Goal: Entertainment & Leisure: Consume media (video, audio)

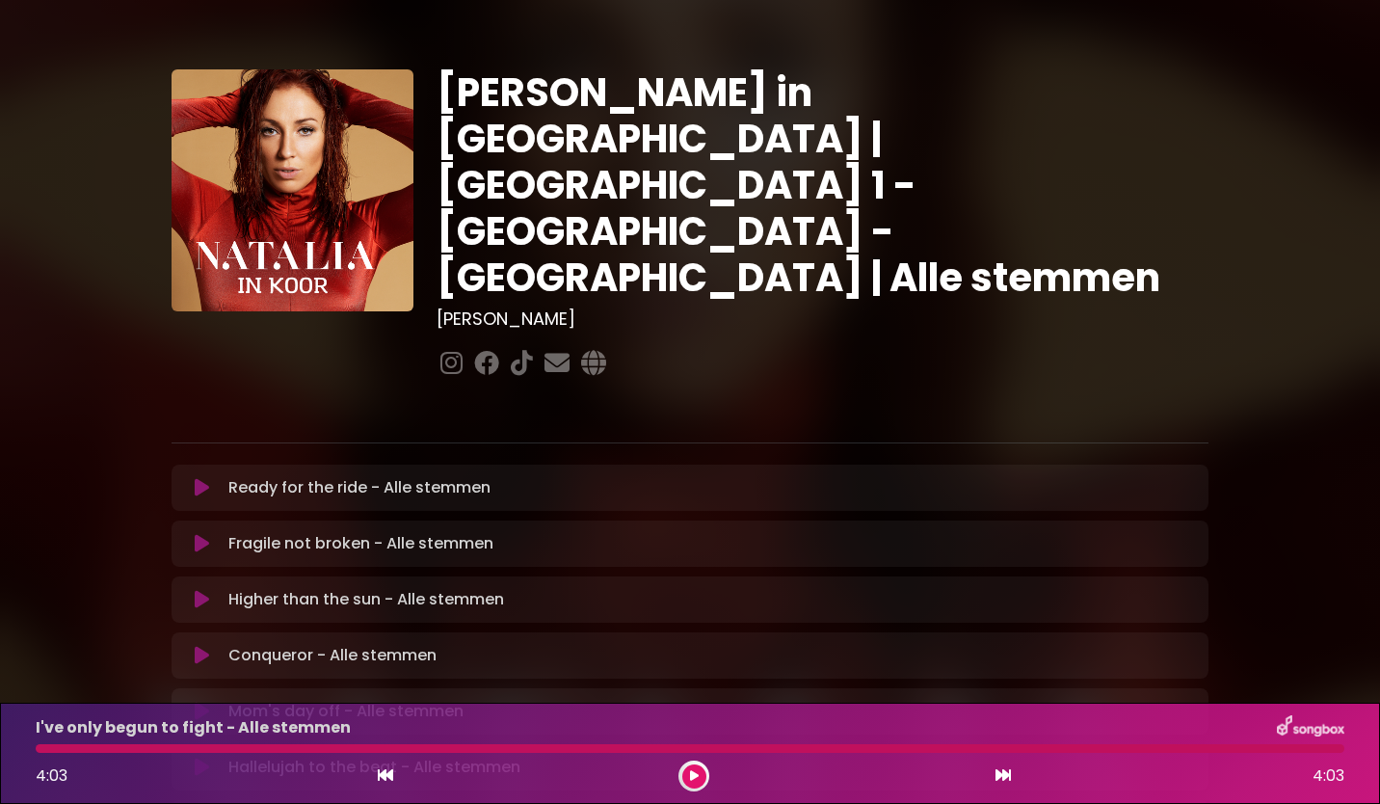
click at [202, 478] on icon at bounding box center [202, 487] width 14 height 19
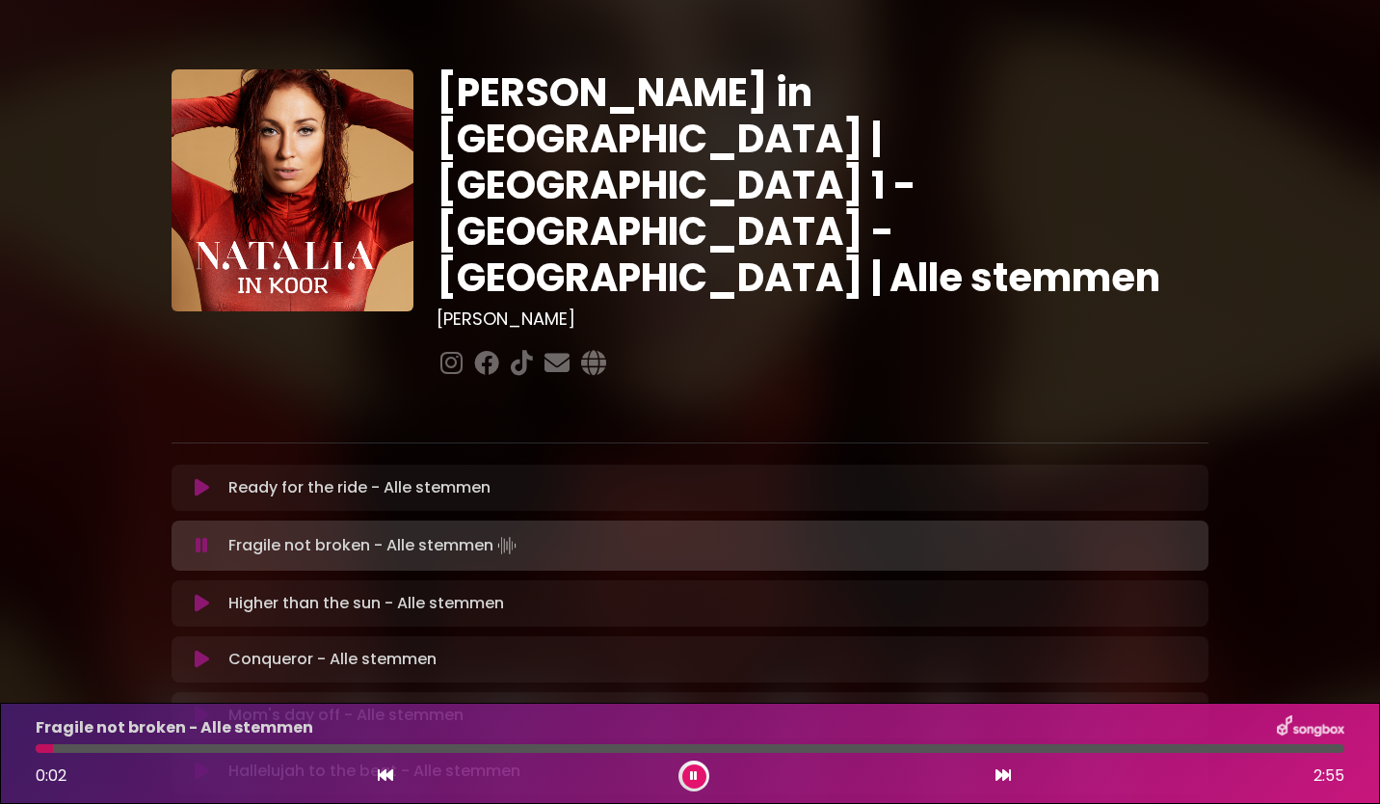
click at [689, 770] on button at bounding box center [694, 776] width 24 height 24
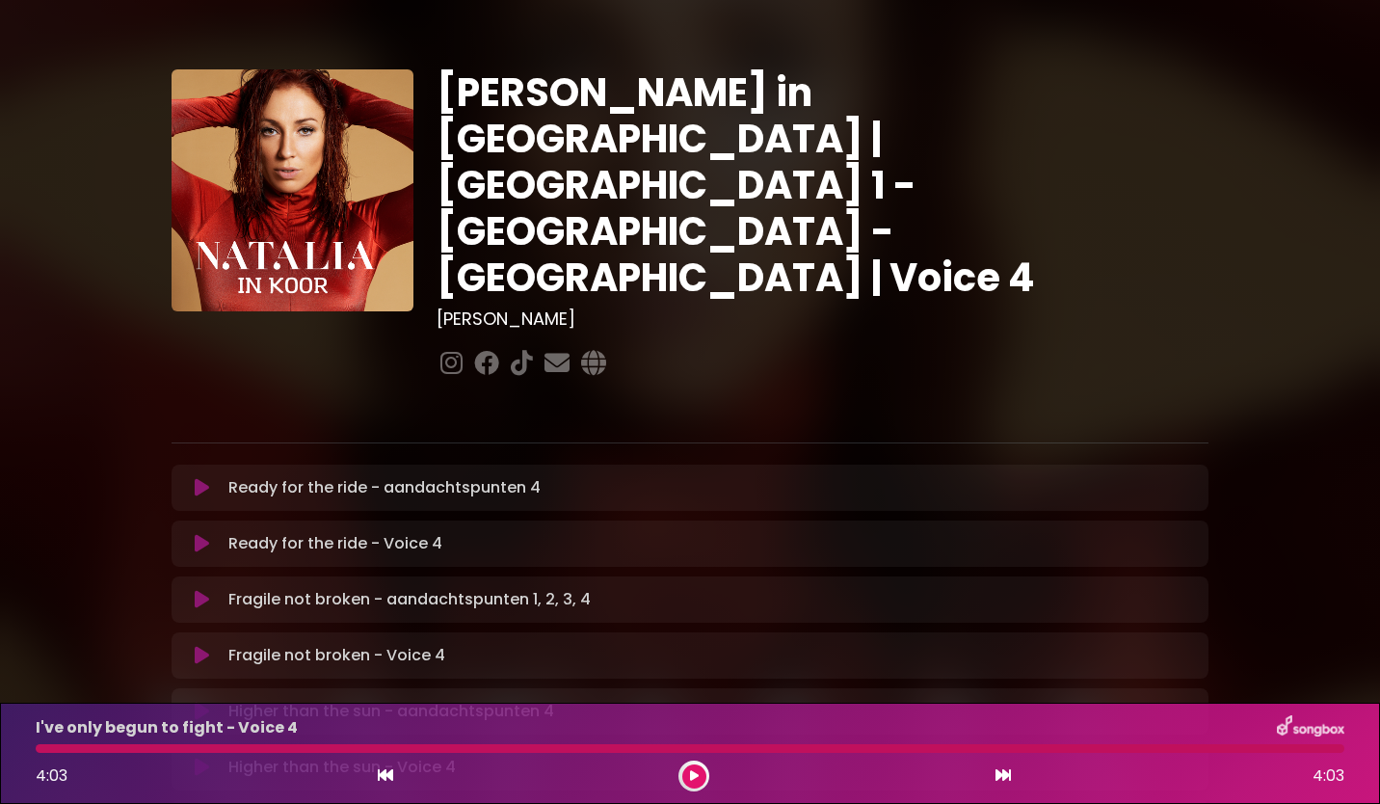
click at [202, 534] on icon at bounding box center [202, 543] width 14 height 19
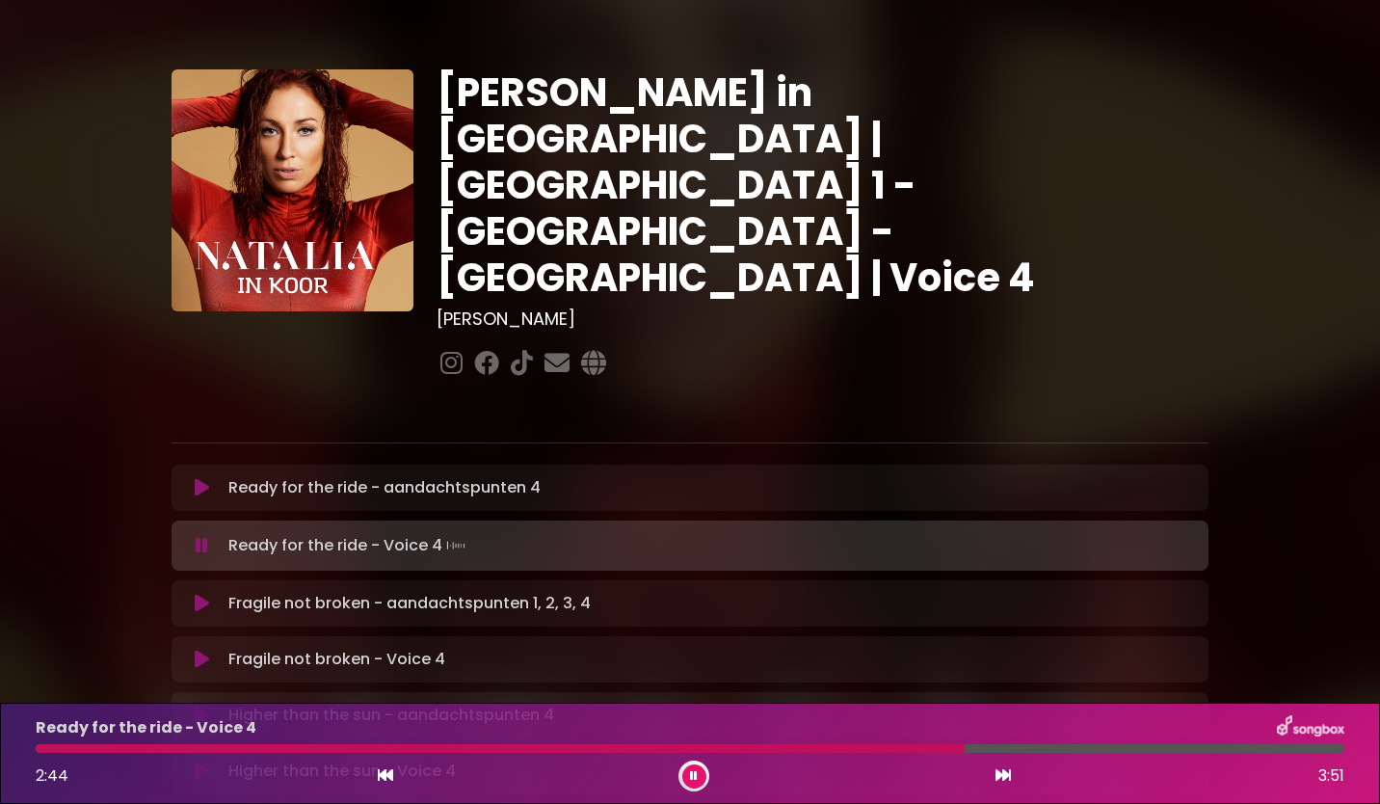
click at [202, 536] on icon at bounding box center [202, 545] width 13 height 19
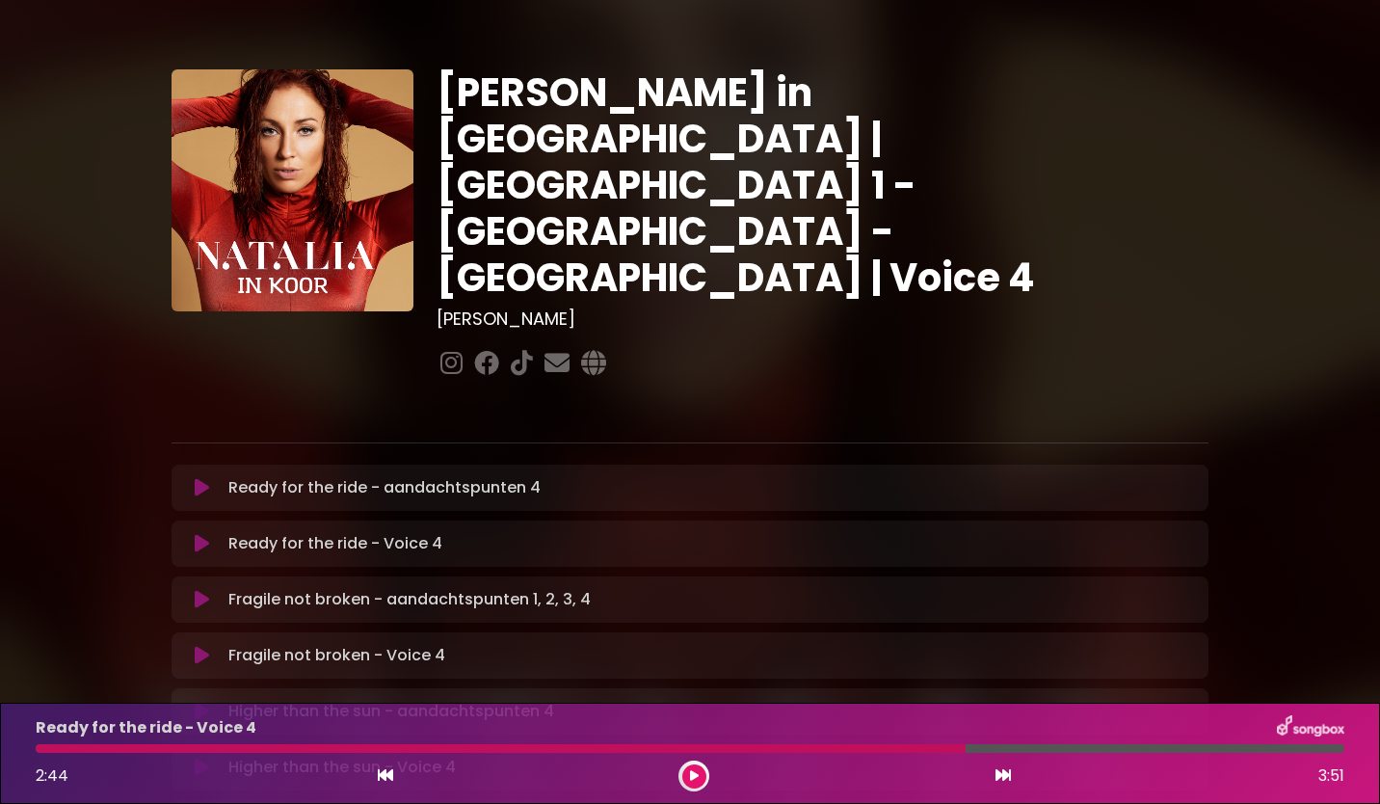
click at [828, 748] on div at bounding box center [501, 748] width 930 height 9
click at [694, 772] on icon at bounding box center [694, 776] width 9 height 12
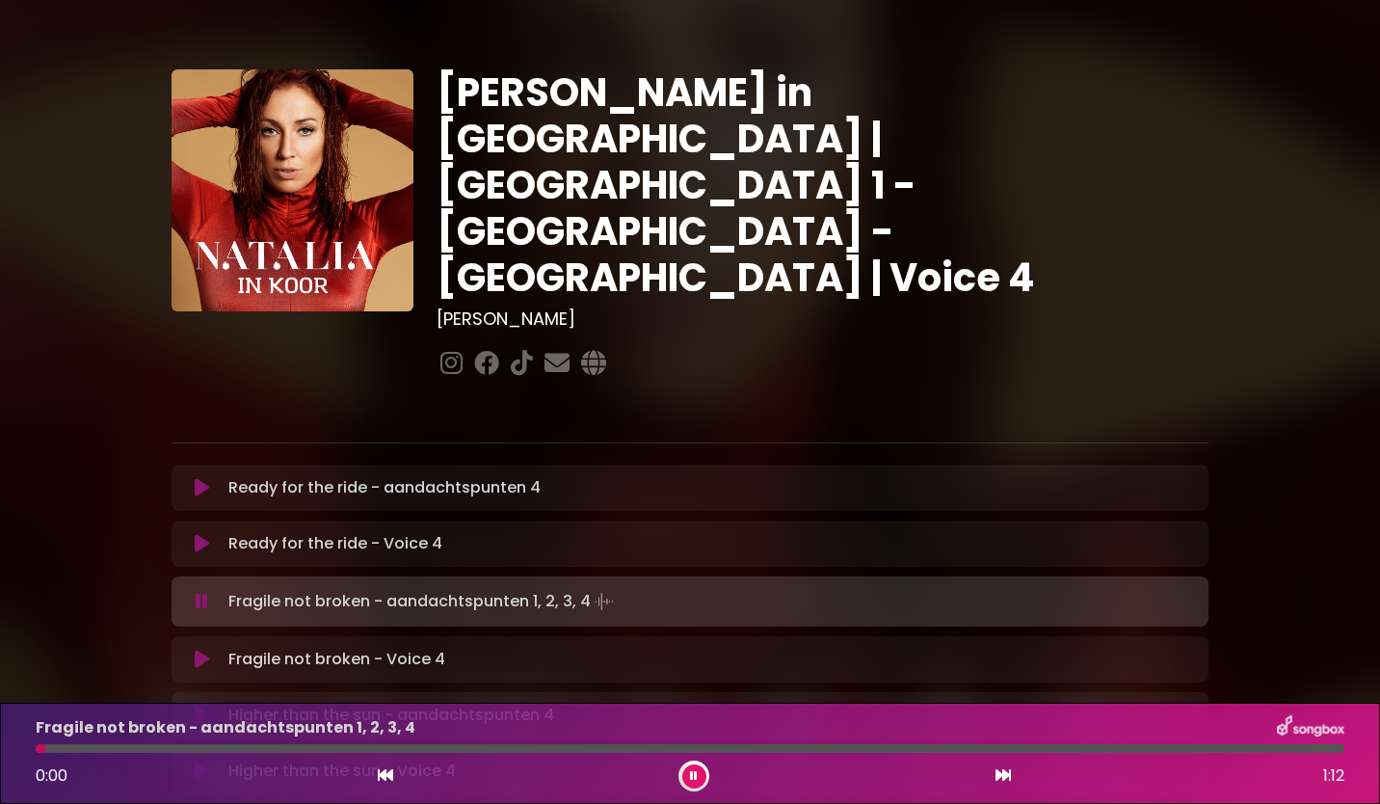
click at [689, 777] on button at bounding box center [694, 776] width 24 height 24
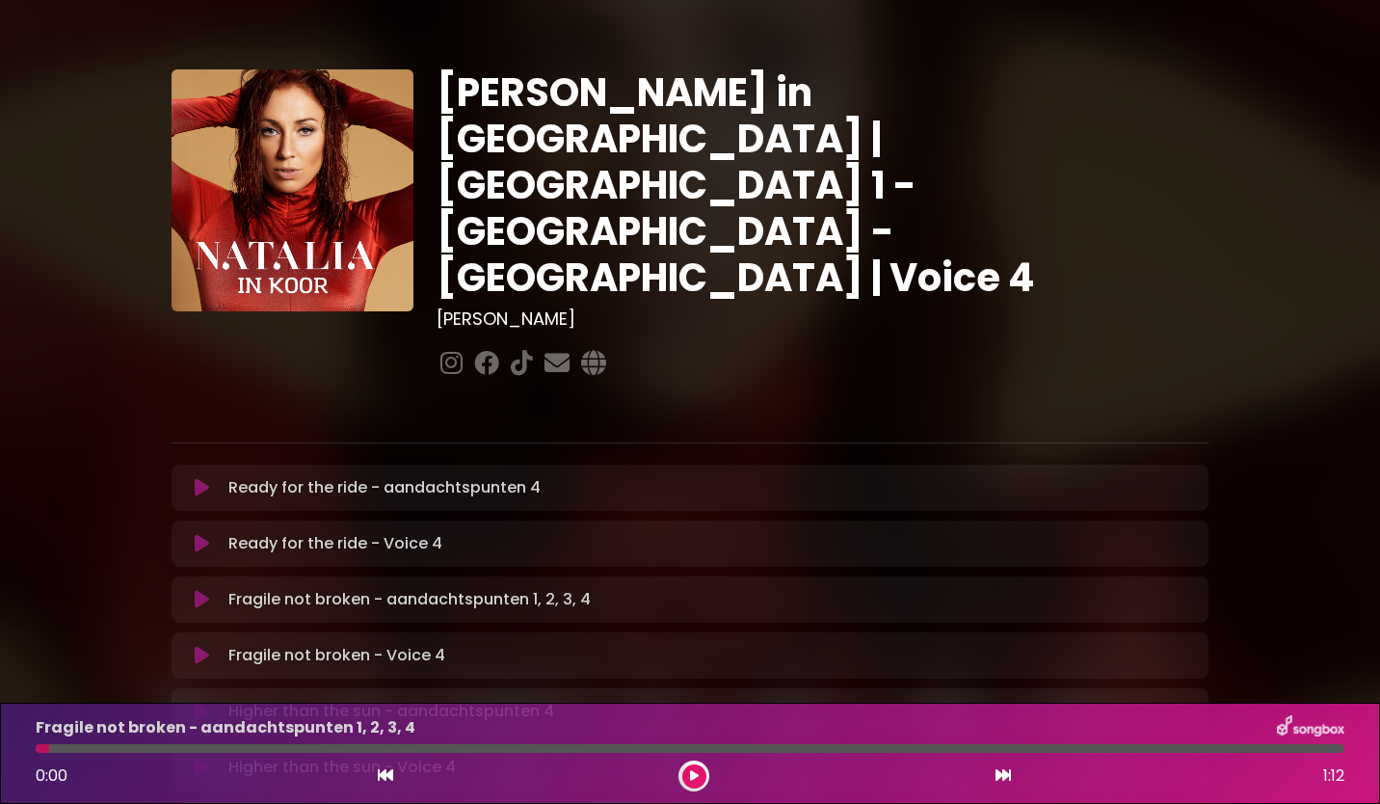
click at [201, 478] on icon at bounding box center [202, 487] width 14 height 19
click at [724, 745] on div at bounding box center [690, 748] width 1309 height 9
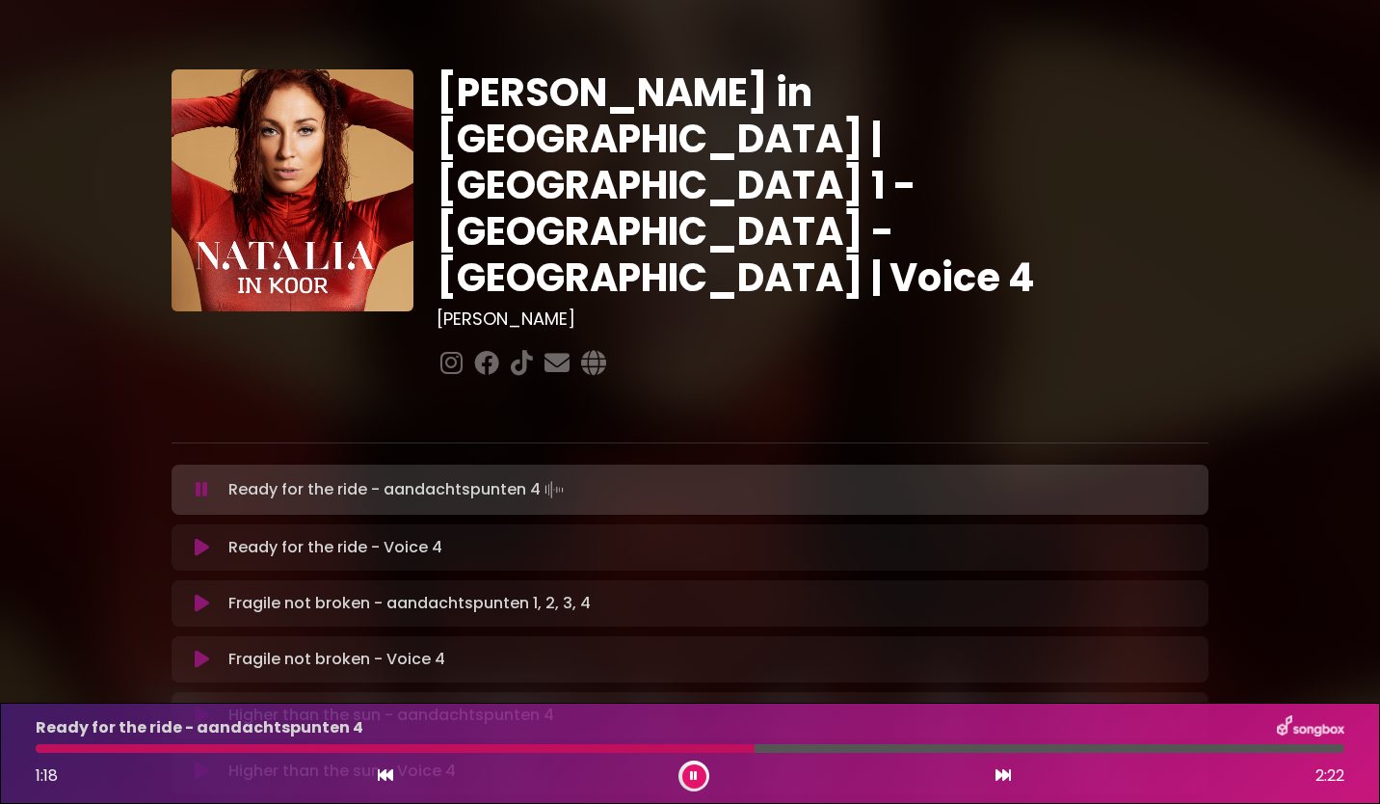
click at [209, 538] on button at bounding box center [202, 547] width 38 height 19
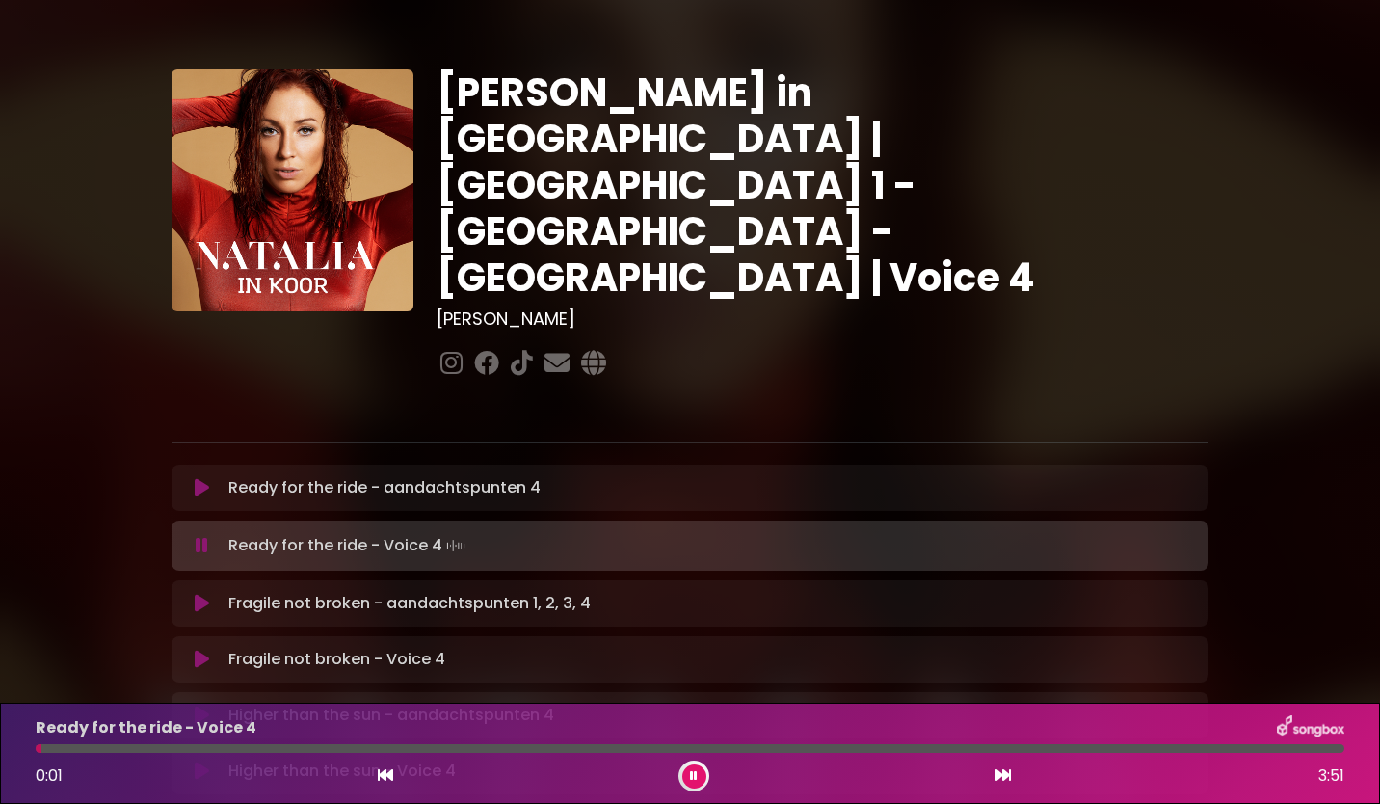
click at [769, 747] on div at bounding box center [690, 748] width 1309 height 9
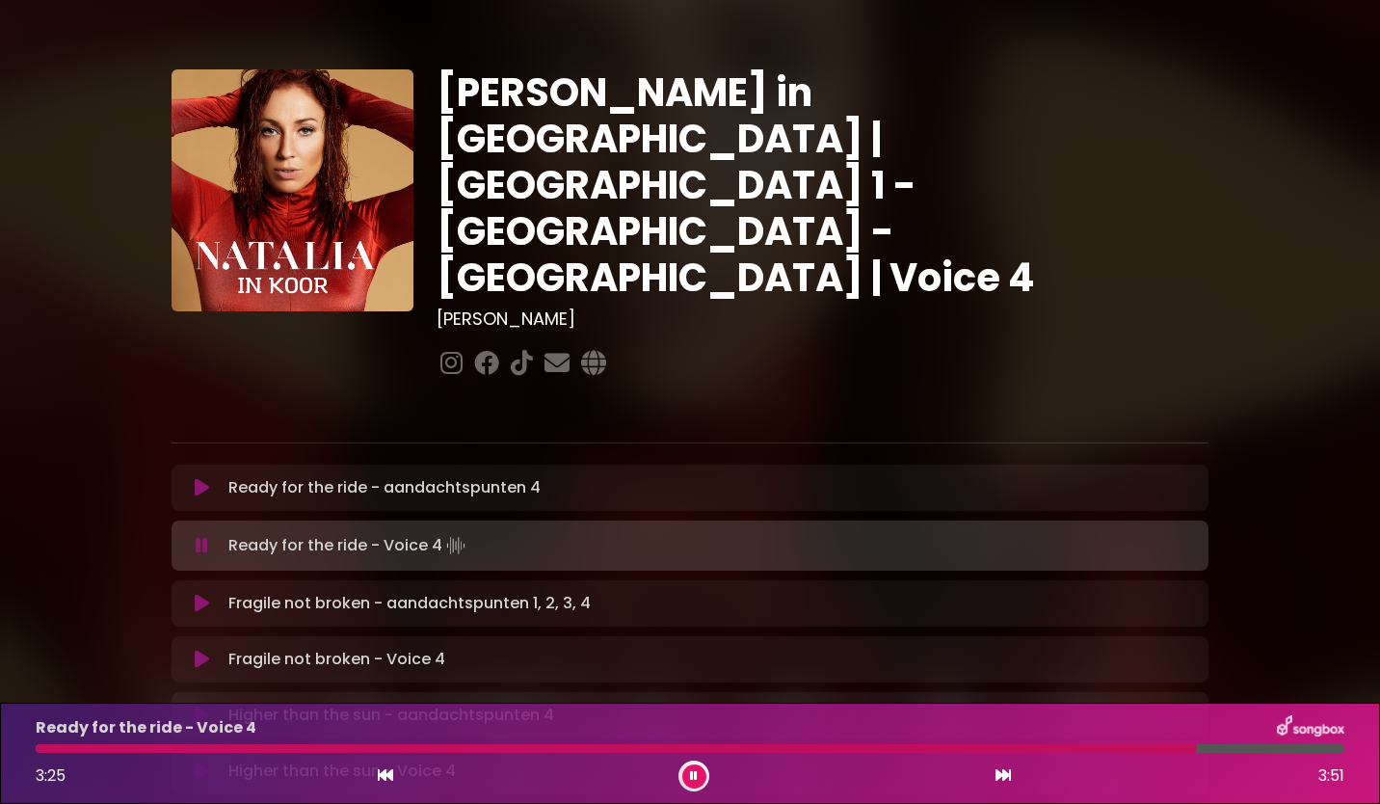
click at [692, 783] on button at bounding box center [694, 776] width 24 height 24
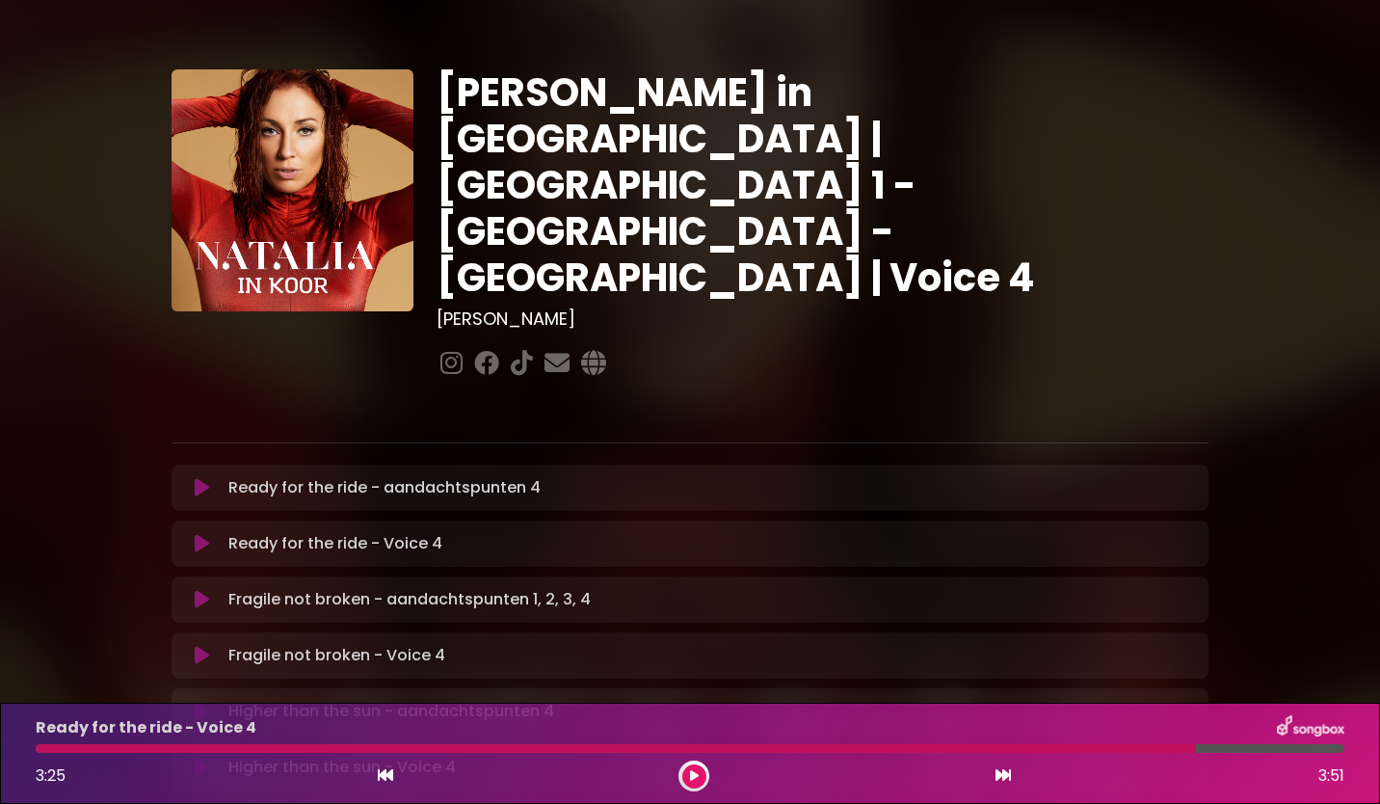
click at [202, 646] on icon at bounding box center [202, 655] width 14 height 19
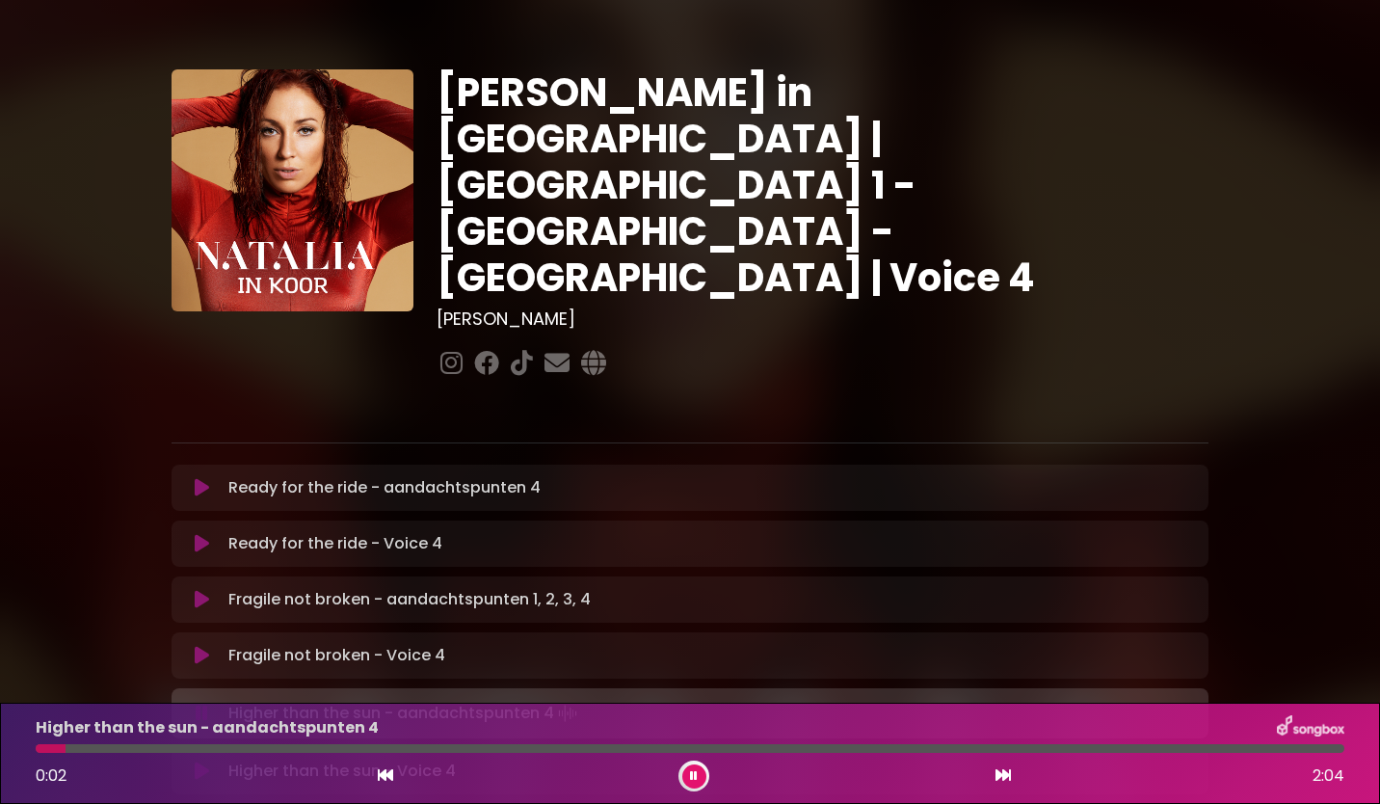
click at [687, 775] on button at bounding box center [694, 776] width 24 height 24
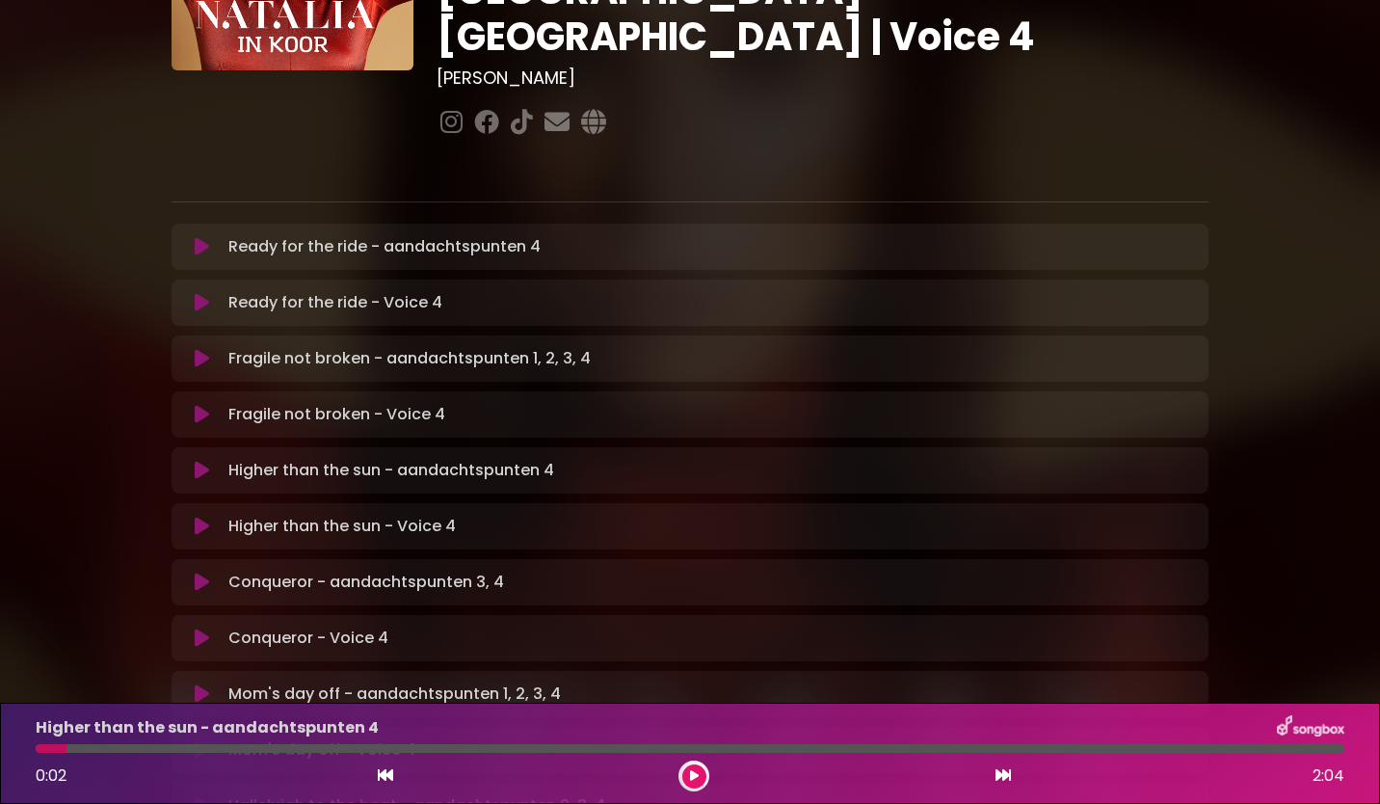
scroll to position [385, 0]
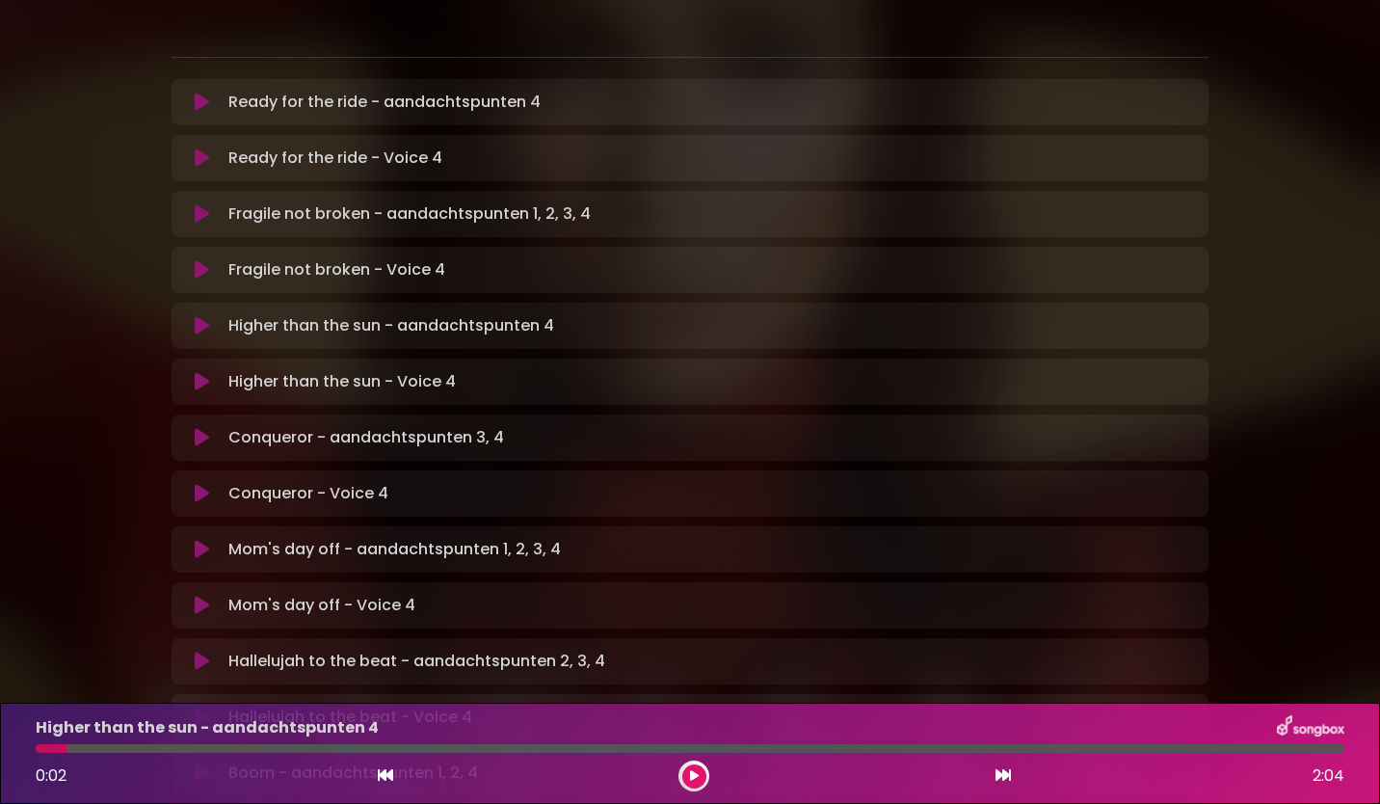
click at [1280, 613] on div "[PERSON_NAME] in [GEOGRAPHIC_DATA] | [GEOGRAPHIC_DATA] 1 - [GEOGRAPHIC_DATA] - …" at bounding box center [690, 541] width 1272 height 1806
click at [209, 372] on button at bounding box center [202, 381] width 38 height 19
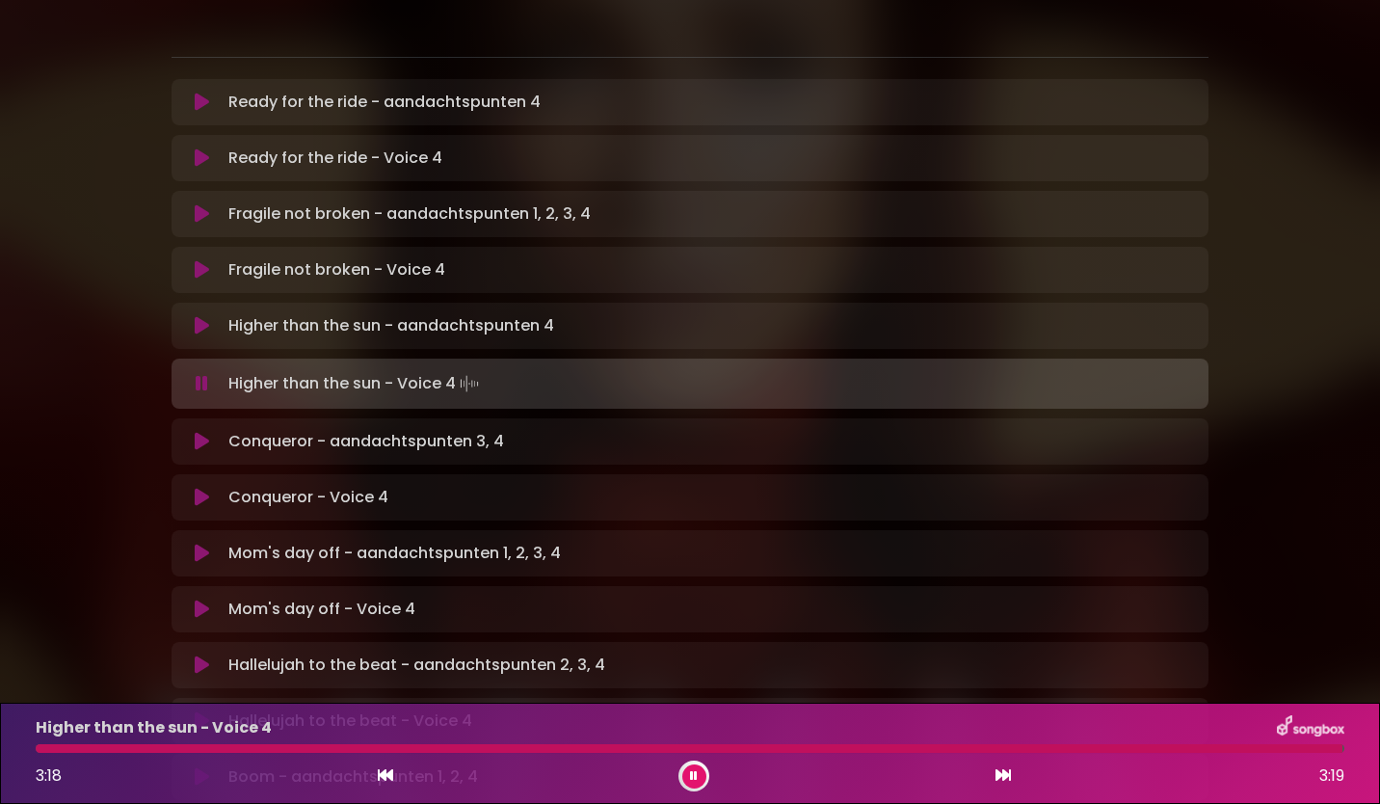
click at [195, 374] on button at bounding box center [202, 383] width 38 height 19
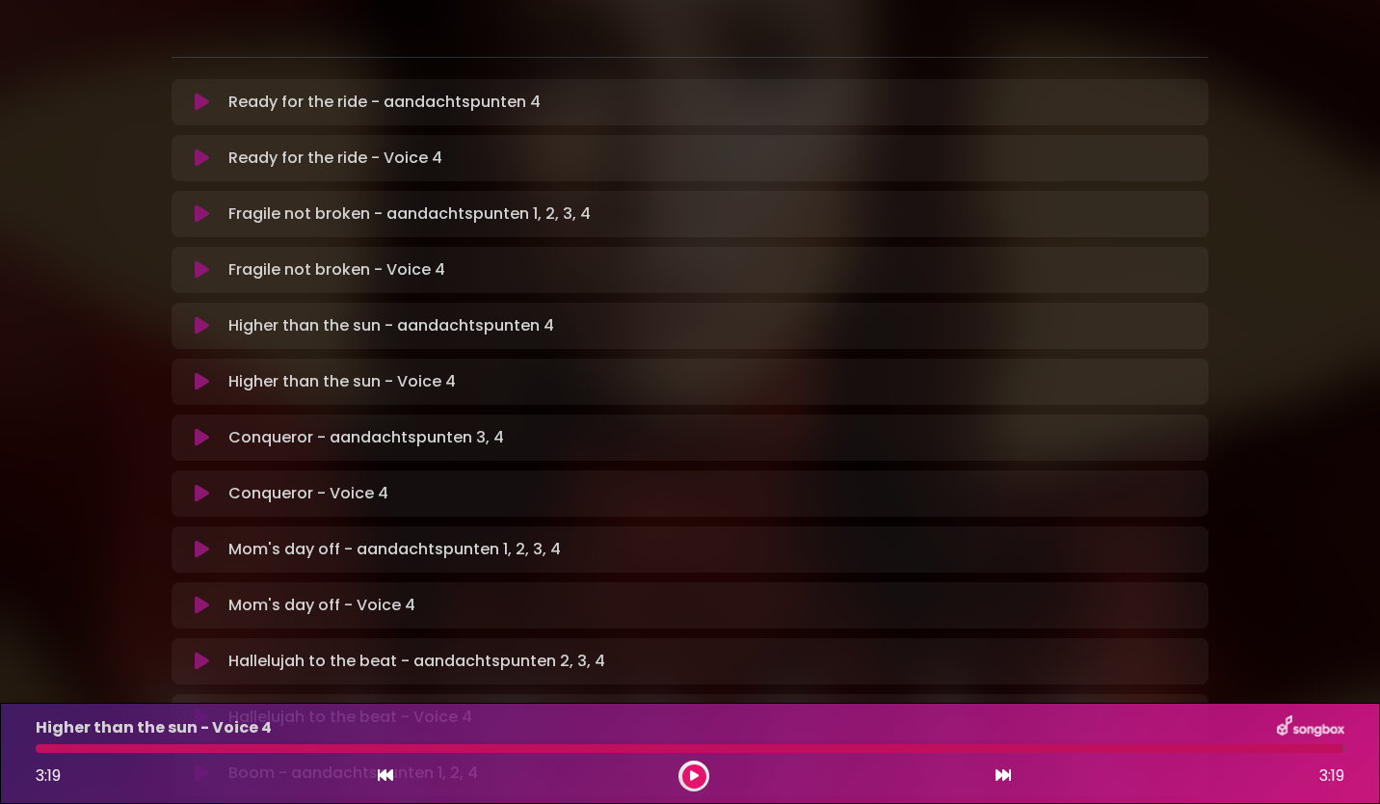
click at [191, 484] on button at bounding box center [202, 493] width 38 height 19
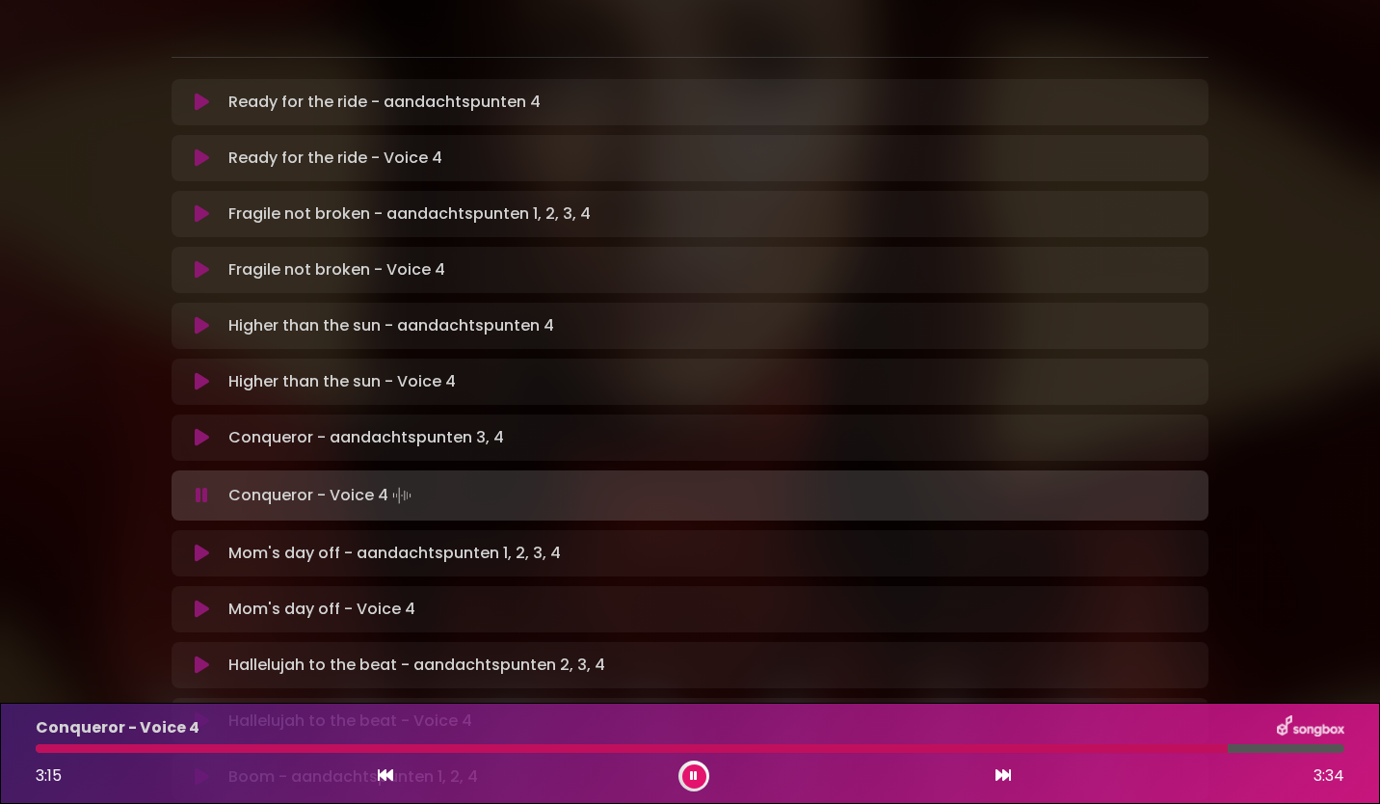
click at [1153, 753] on div "Conqueror - Voice 4 3:15 3:34" at bounding box center [690, 753] width 1332 height 76
click at [1147, 749] on div at bounding box center [635, 748] width 1199 height 9
click at [692, 773] on icon at bounding box center [693, 776] width 9 height 13
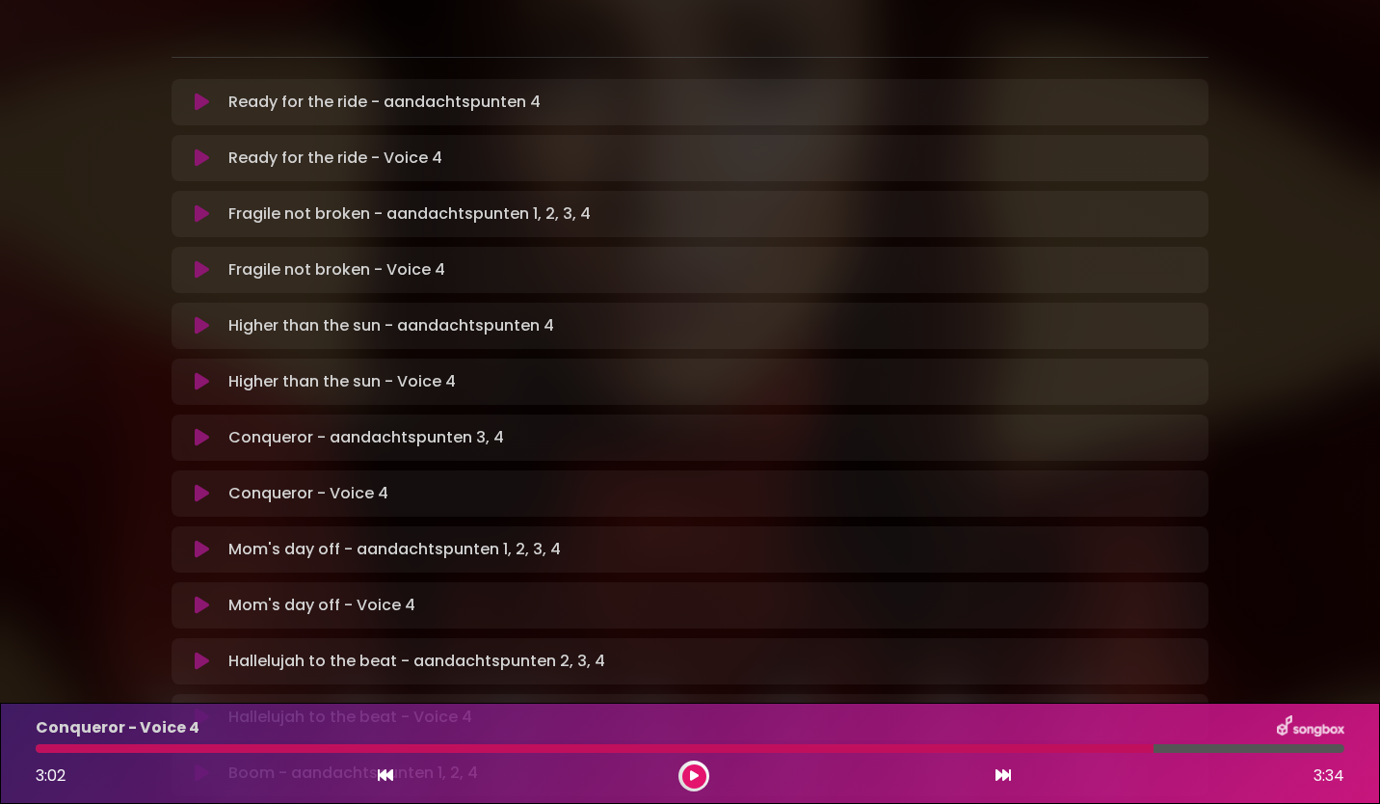
click at [692, 773] on icon at bounding box center [694, 775] width 11 height 13
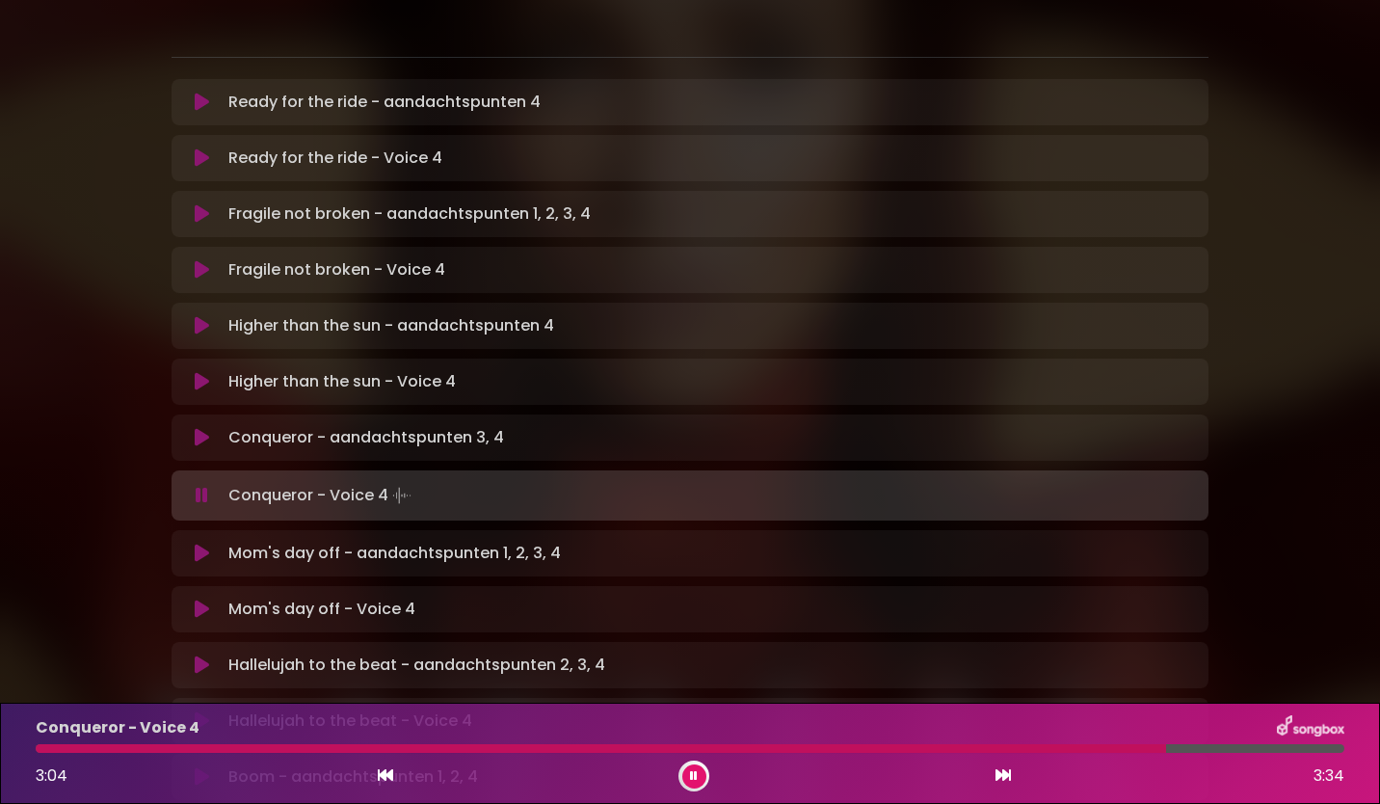
click at [1110, 744] on div at bounding box center [601, 748] width 1130 height 9
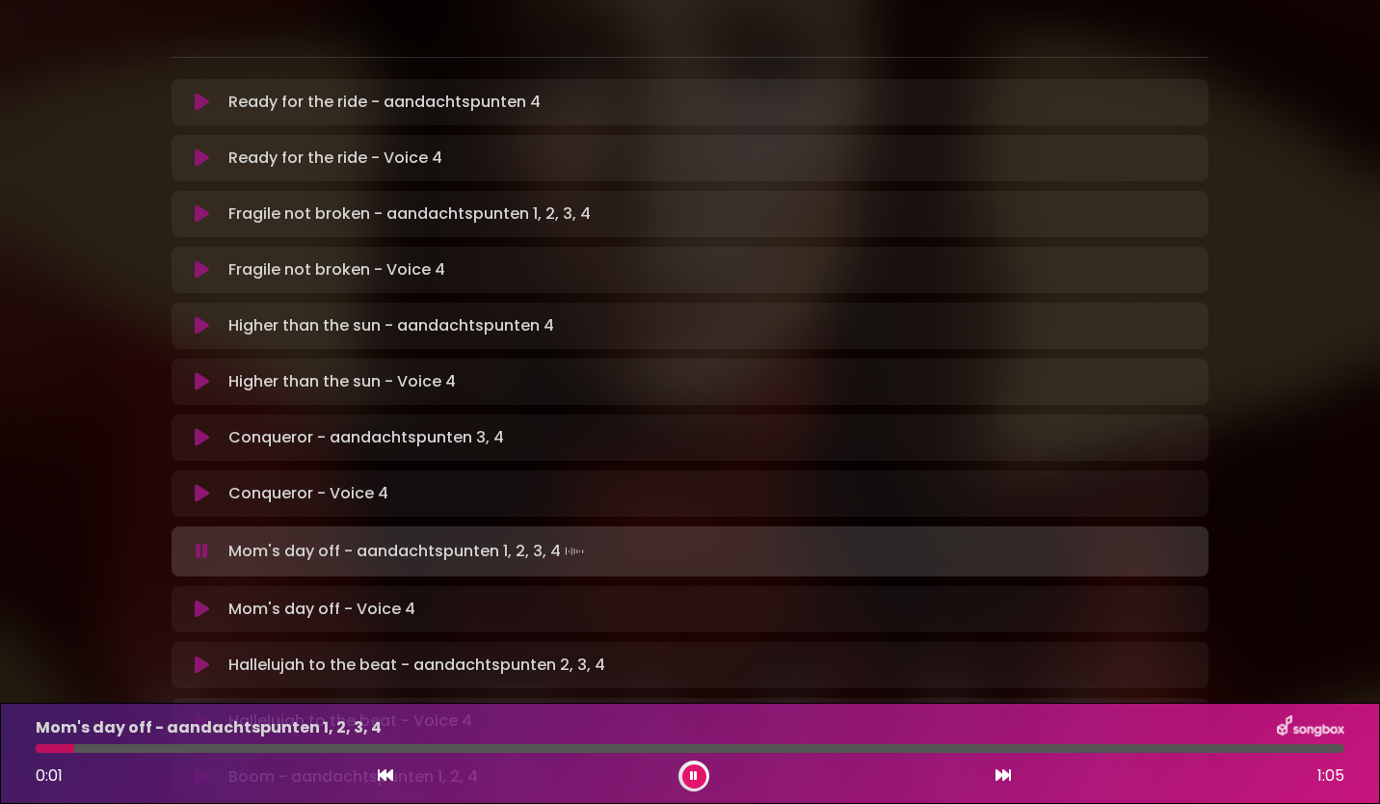
click at [199, 484] on icon at bounding box center [202, 493] width 14 height 19
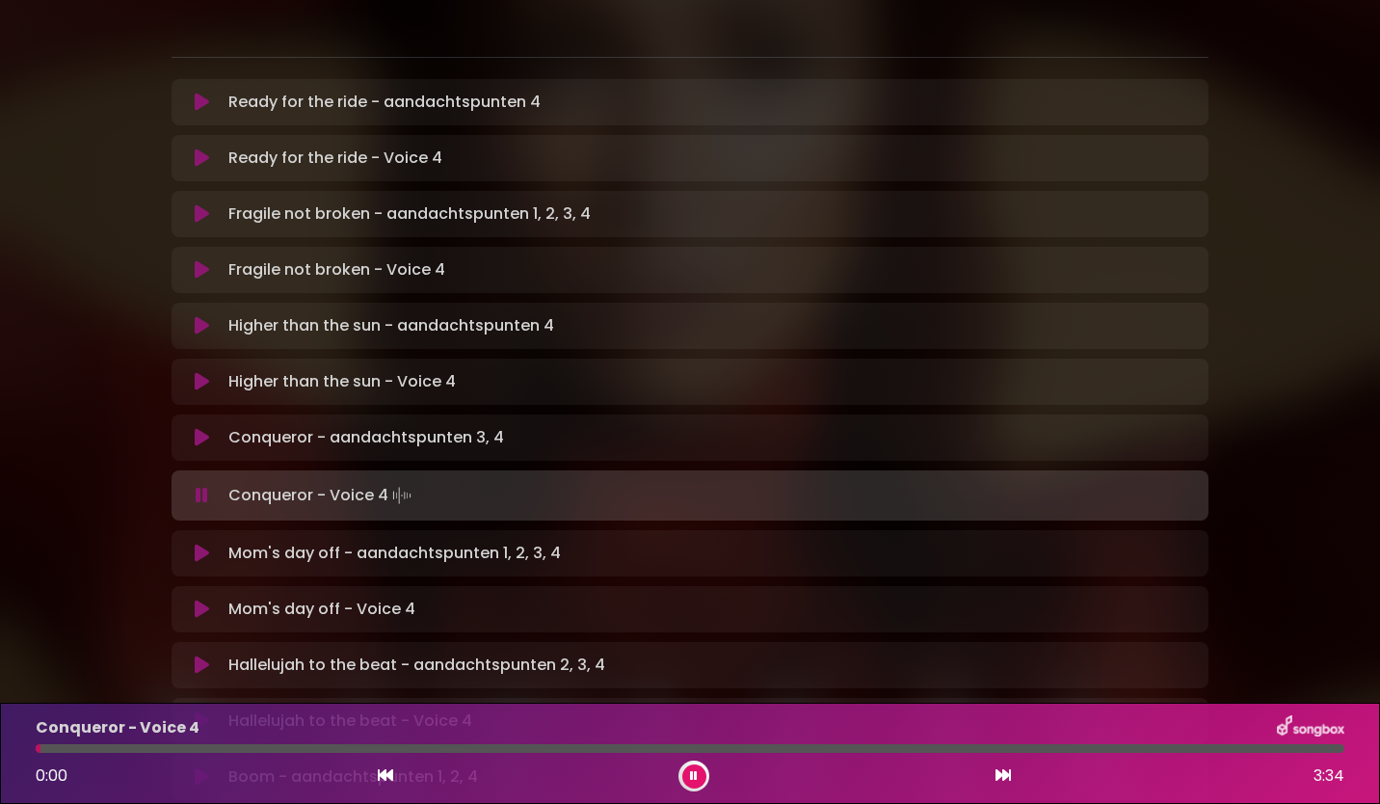
click at [981, 747] on div at bounding box center [690, 748] width 1309 height 9
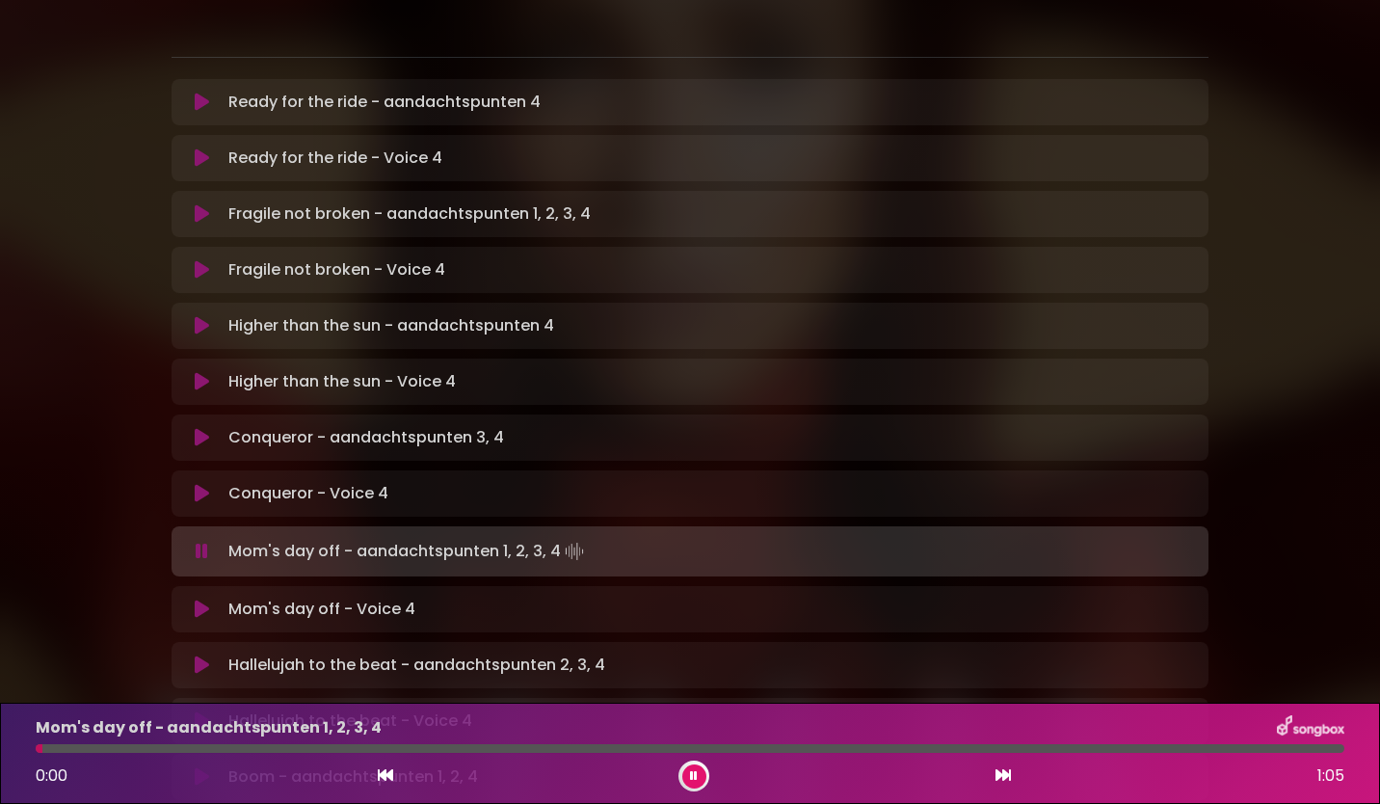
click at [959, 698] on div "Hallelujah to the beat - Voice 4 Loading Track... Your Feedback" at bounding box center [690, 721] width 1037 height 46
click at [692, 778] on icon at bounding box center [694, 775] width 10 height 13
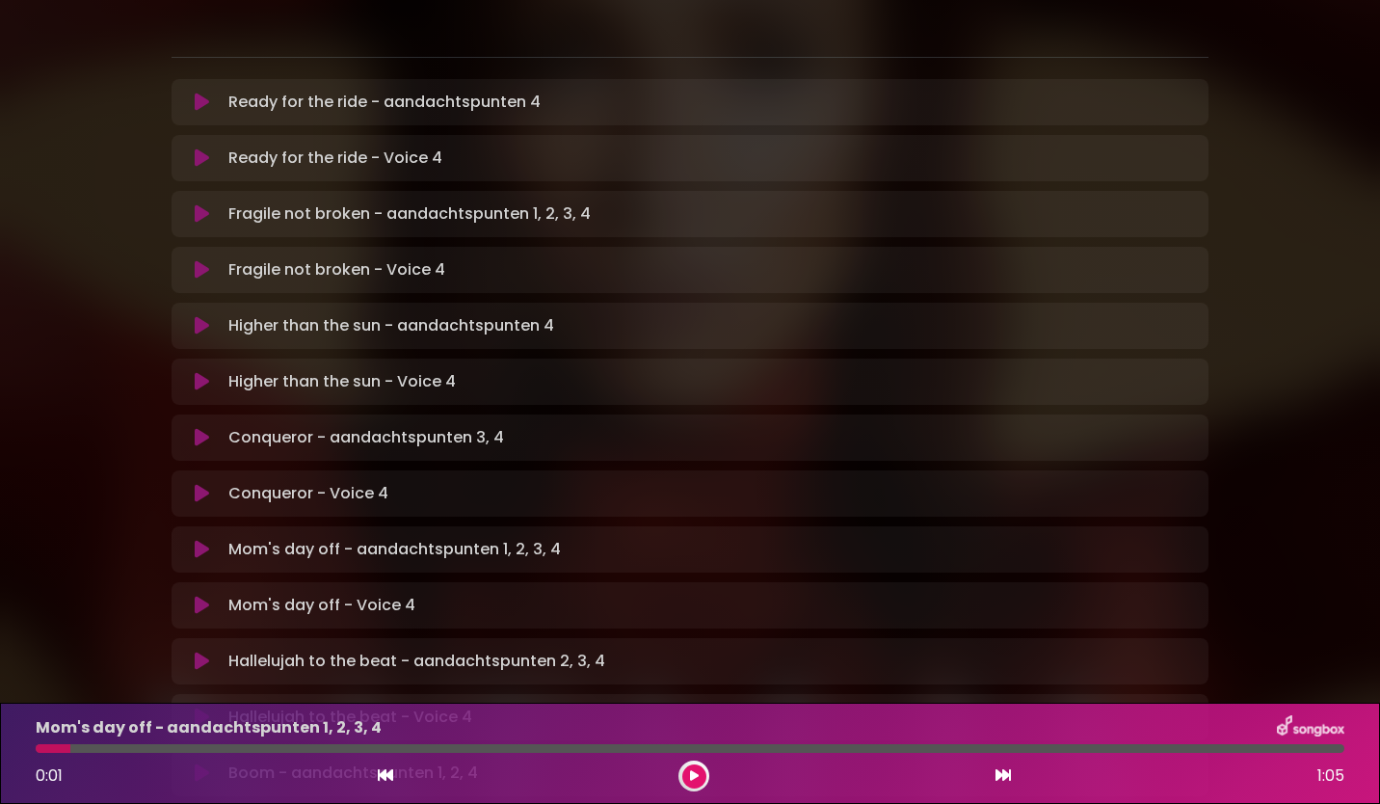
click at [211, 596] on button at bounding box center [202, 605] width 38 height 19
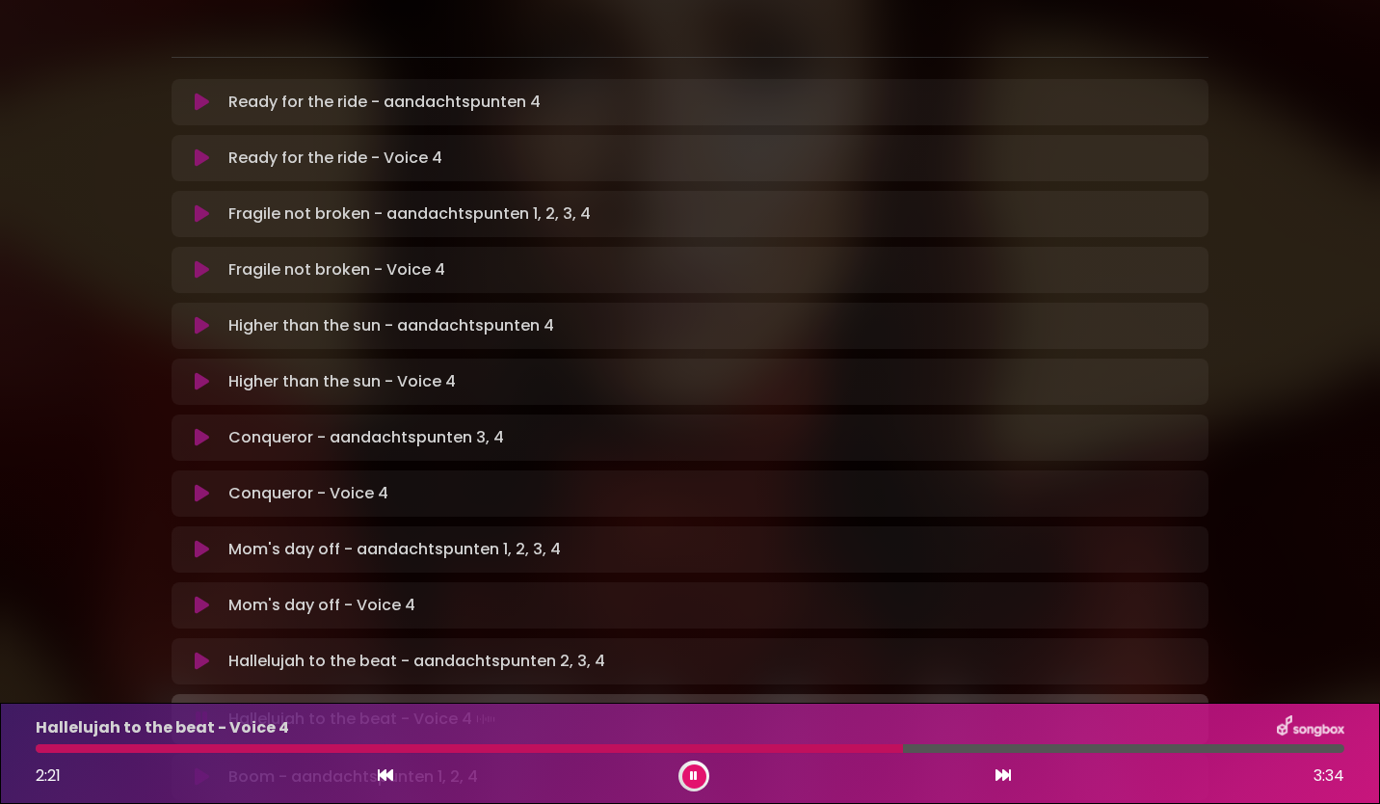
click at [903, 749] on div at bounding box center [690, 748] width 1309 height 9
click at [699, 772] on button at bounding box center [694, 776] width 24 height 24
click at [205, 707] on icon at bounding box center [202, 716] width 14 height 19
click at [204, 638] on div "Hallelujah to the beat - aandachtspunten 2, 3, 4 Loading Track..." at bounding box center [690, 661] width 1037 height 46
click at [200, 651] on icon at bounding box center [202, 660] width 14 height 19
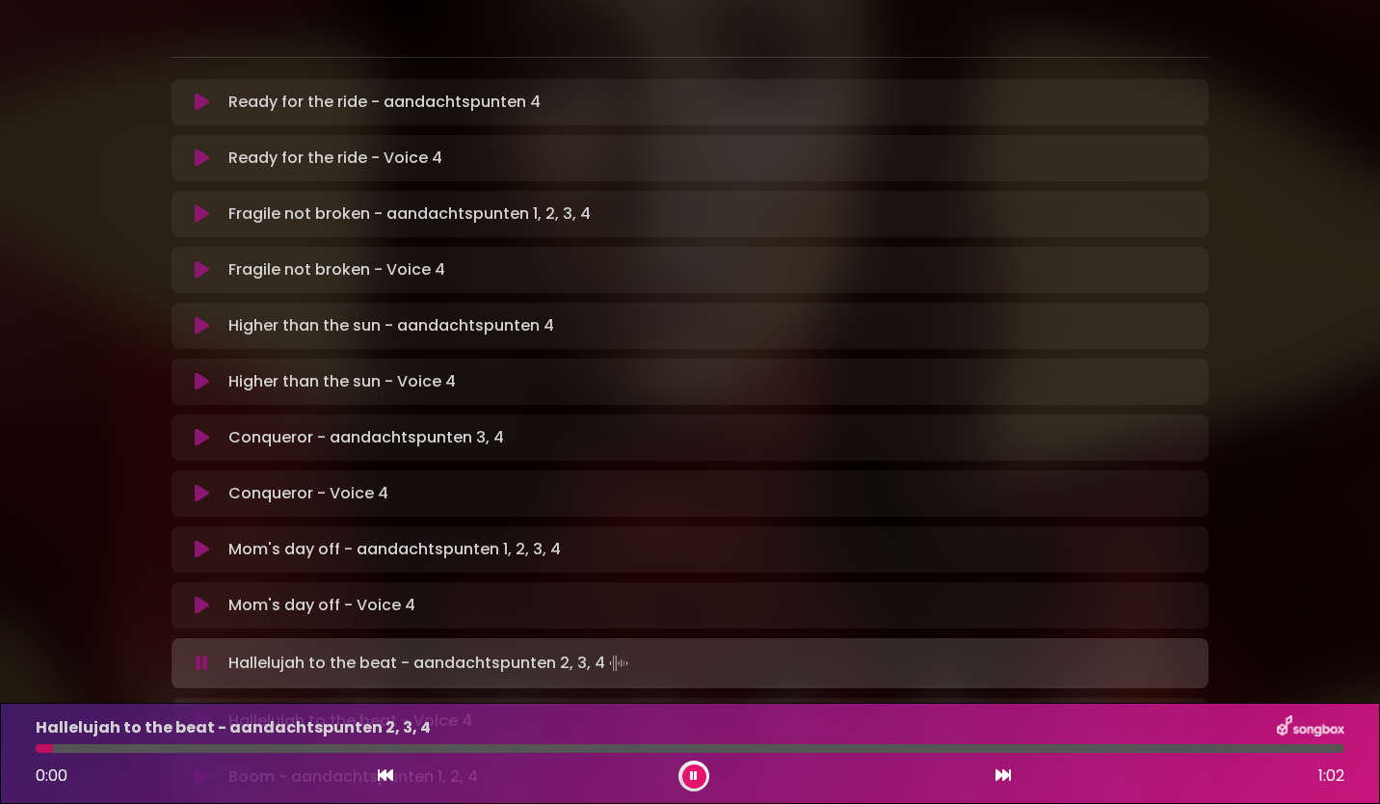
click at [194, 711] on button at bounding box center [202, 720] width 38 height 19
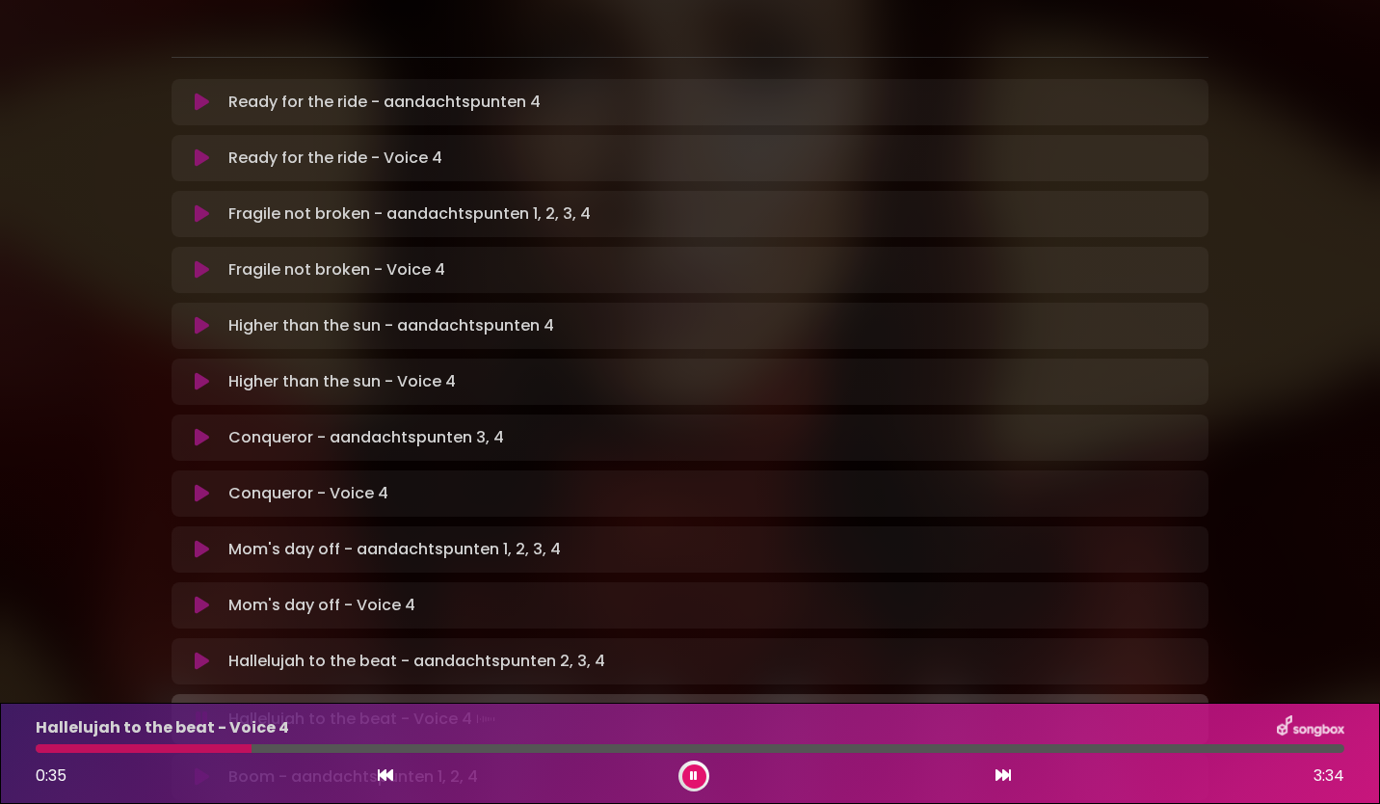
click at [40, 755] on div "Hallelujah to the beat - Voice 4 0:35 3:34" at bounding box center [690, 753] width 1332 height 76
click at [45, 748] on div at bounding box center [153, 748] width 235 height 9
click at [45, 748] on div at bounding box center [690, 748] width 1309 height 9
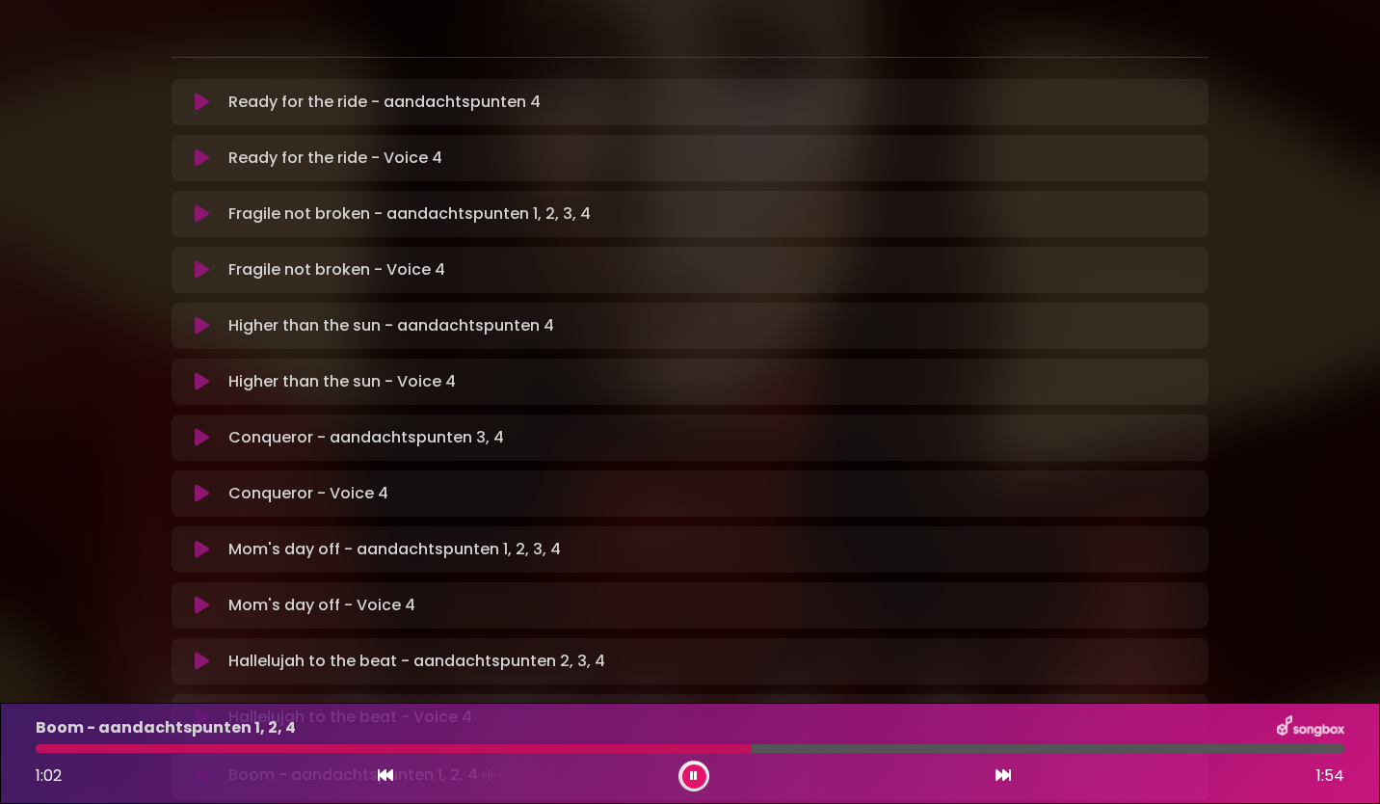
click at [698, 775] on button at bounding box center [694, 776] width 24 height 24
click at [1323, 658] on div "[PERSON_NAME] in [GEOGRAPHIC_DATA] | [GEOGRAPHIC_DATA] 1 - [GEOGRAPHIC_DATA] - …" at bounding box center [690, 541] width 1272 height 1806
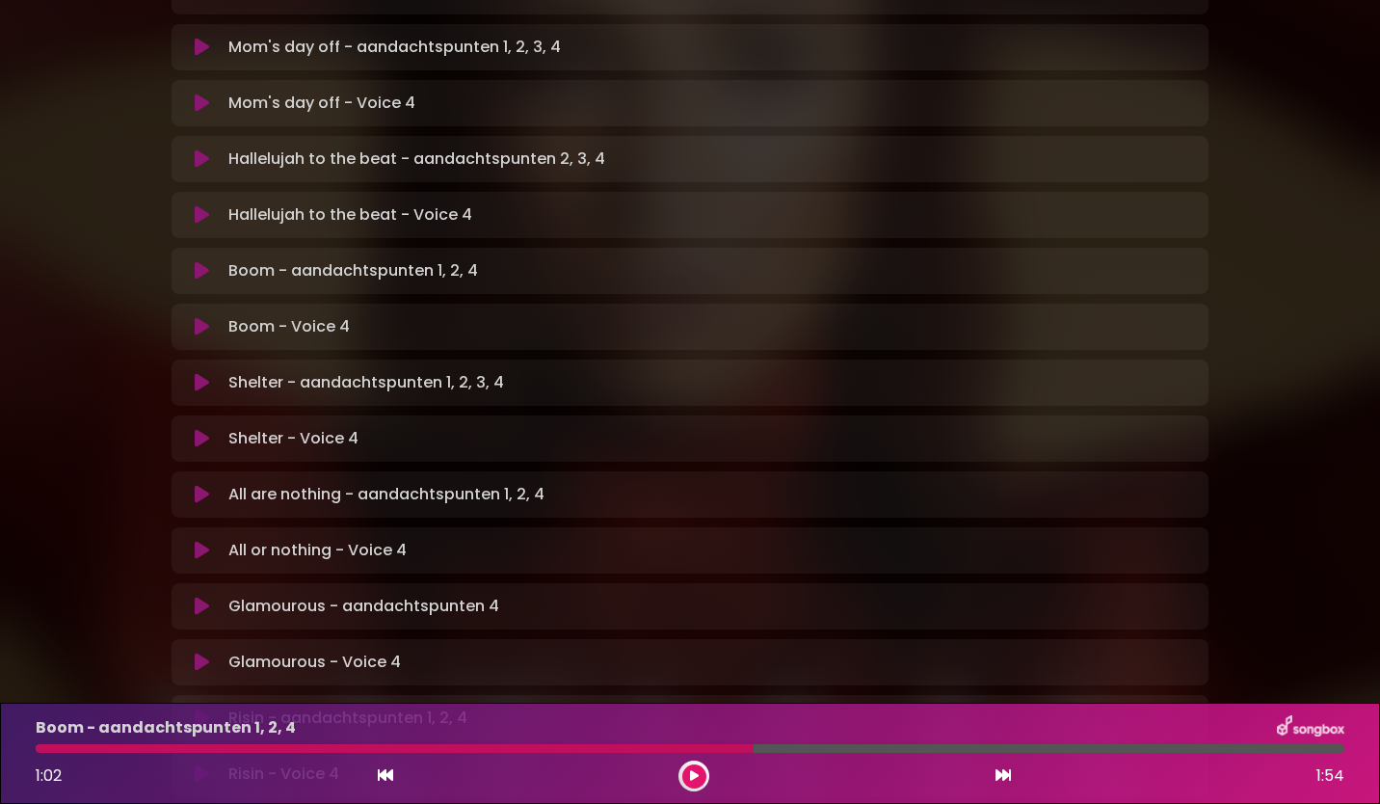
scroll to position [964, 0]
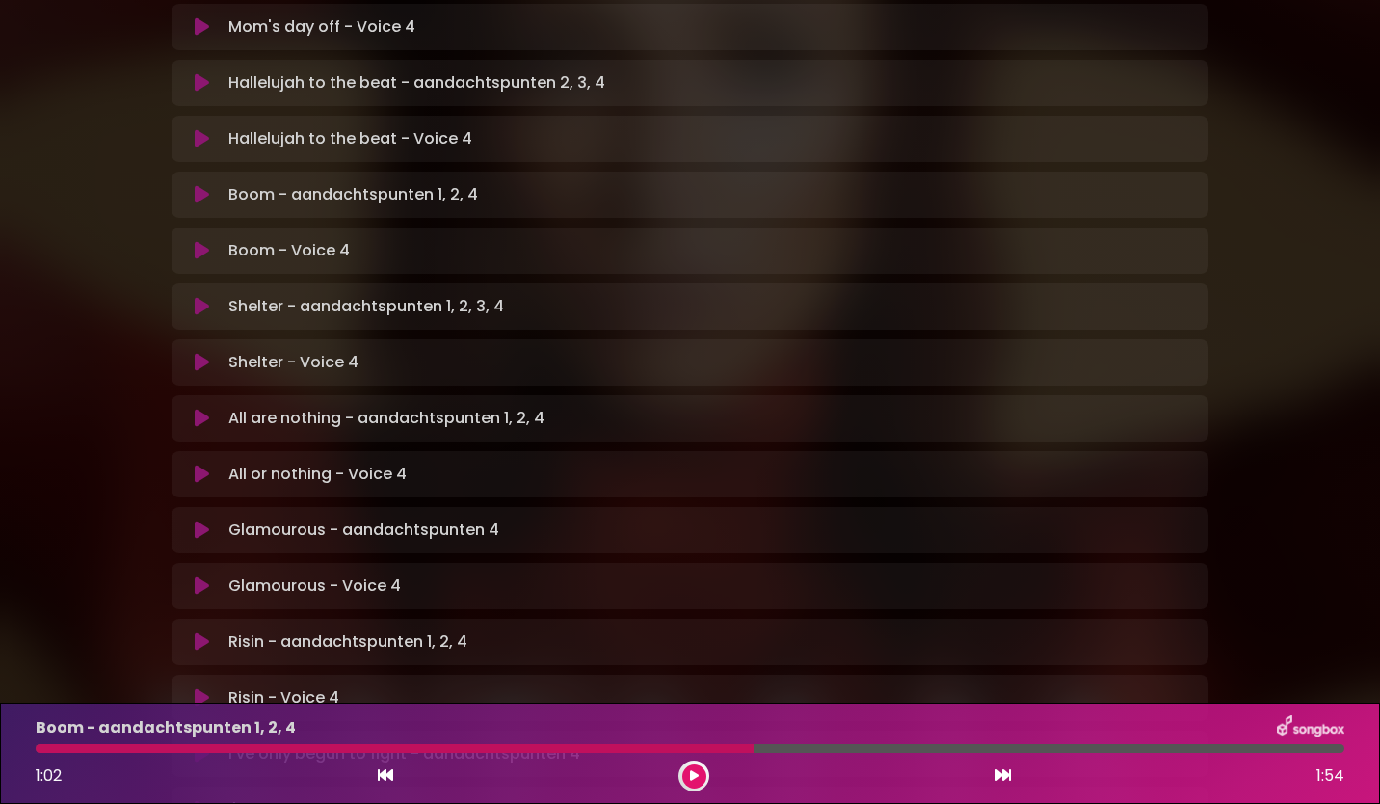
click at [202, 241] on icon at bounding box center [202, 250] width 14 height 19
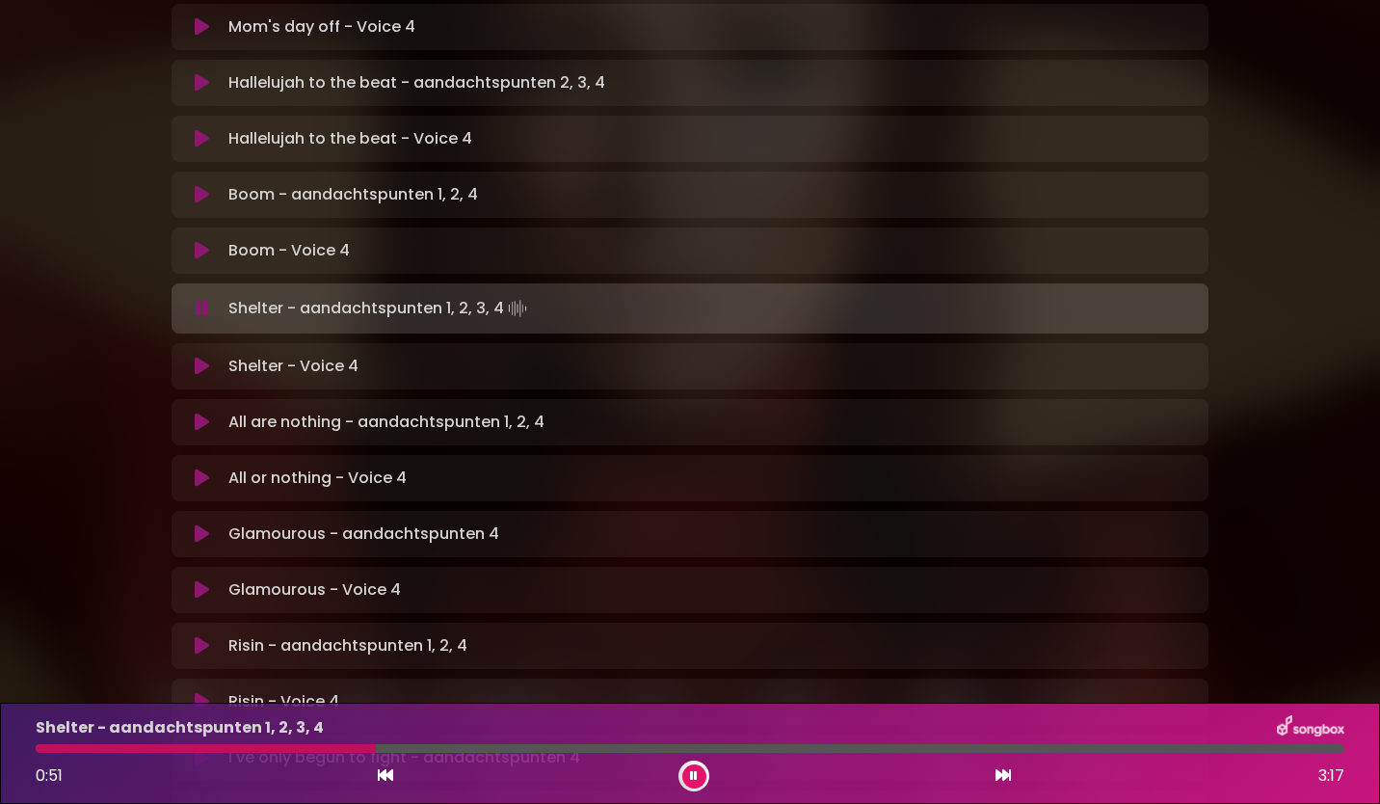
click at [699, 780] on button at bounding box center [694, 776] width 24 height 24
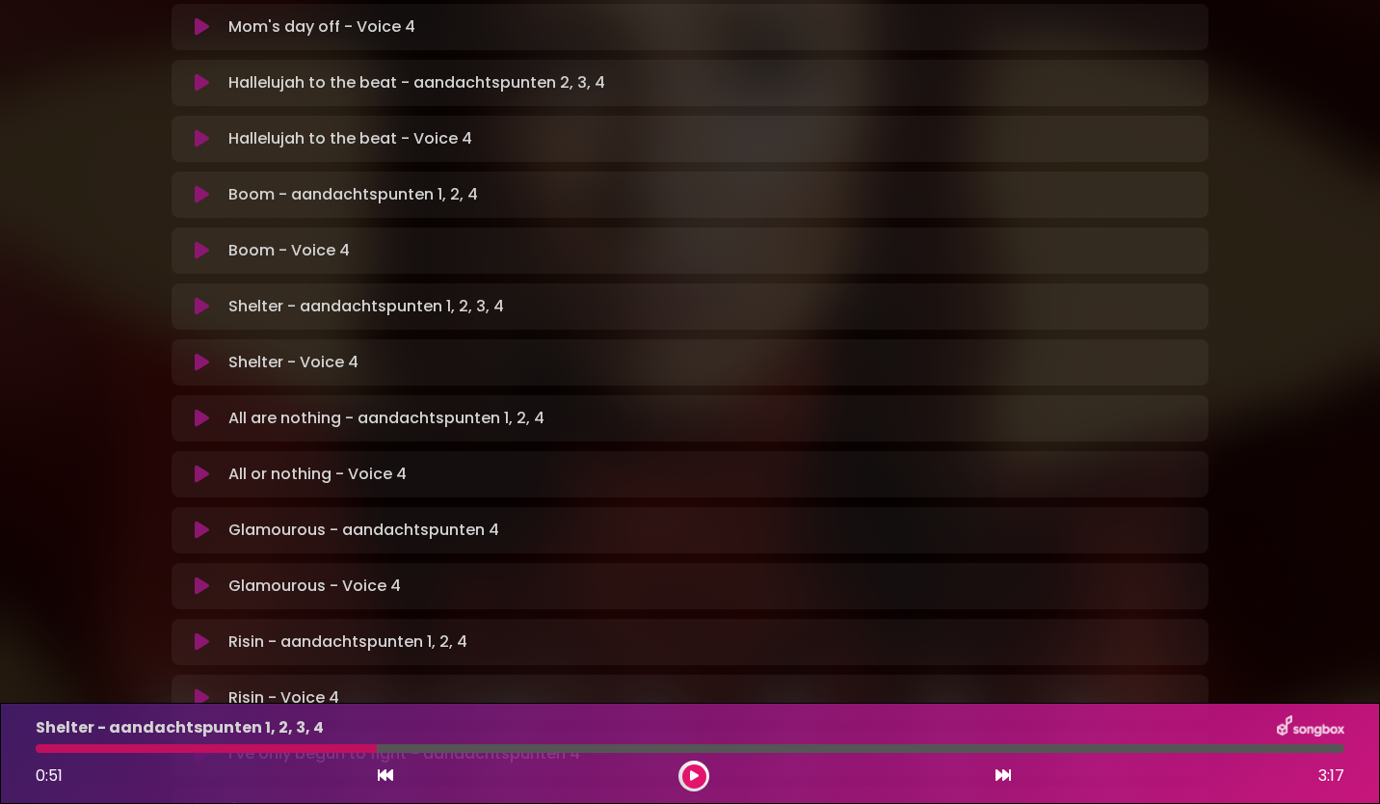
click at [201, 353] on icon at bounding box center [202, 362] width 14 height 19
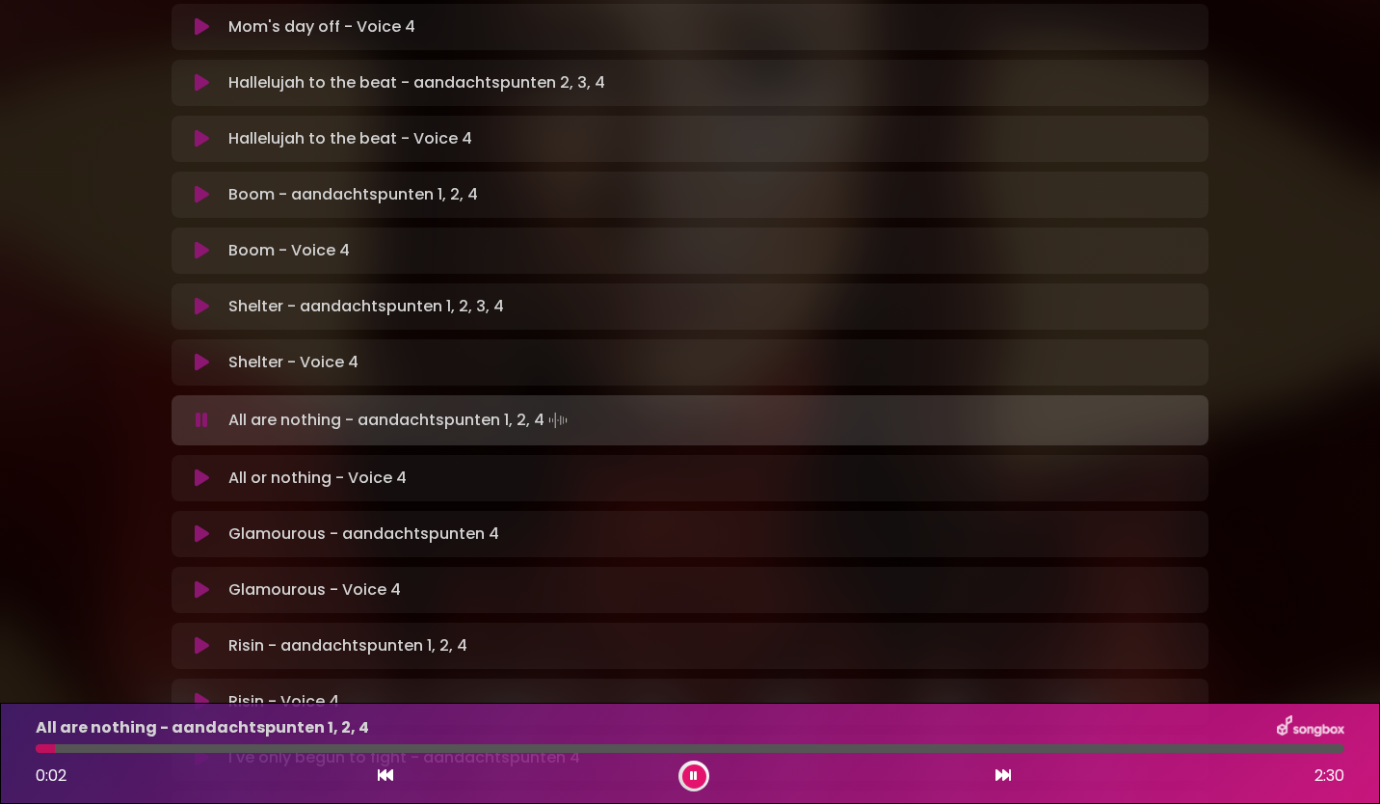
click at [193, 411] on button at bounding box center [202, 420] width 38 height 19
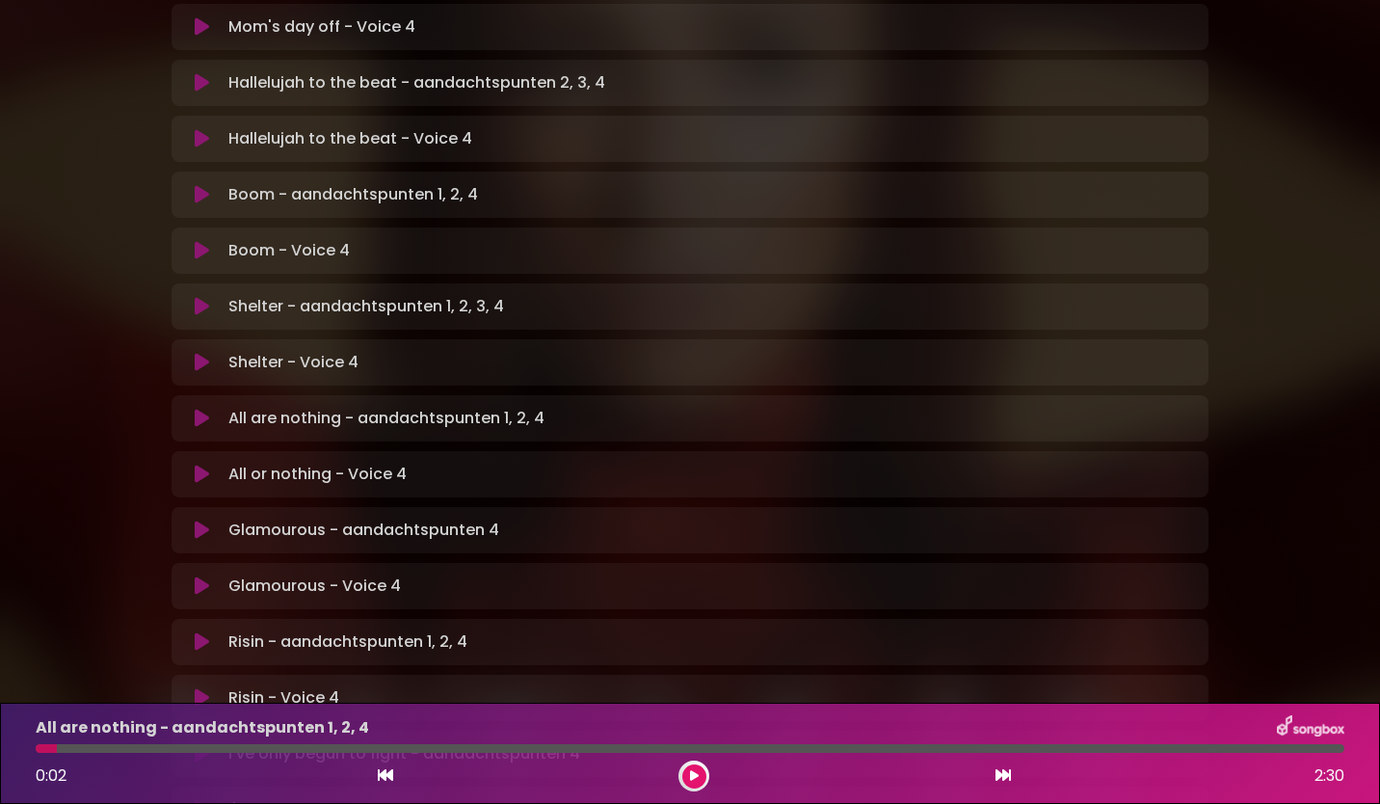
click at [209, 409] on button at bounding box center [202, 418] width 38 height 19
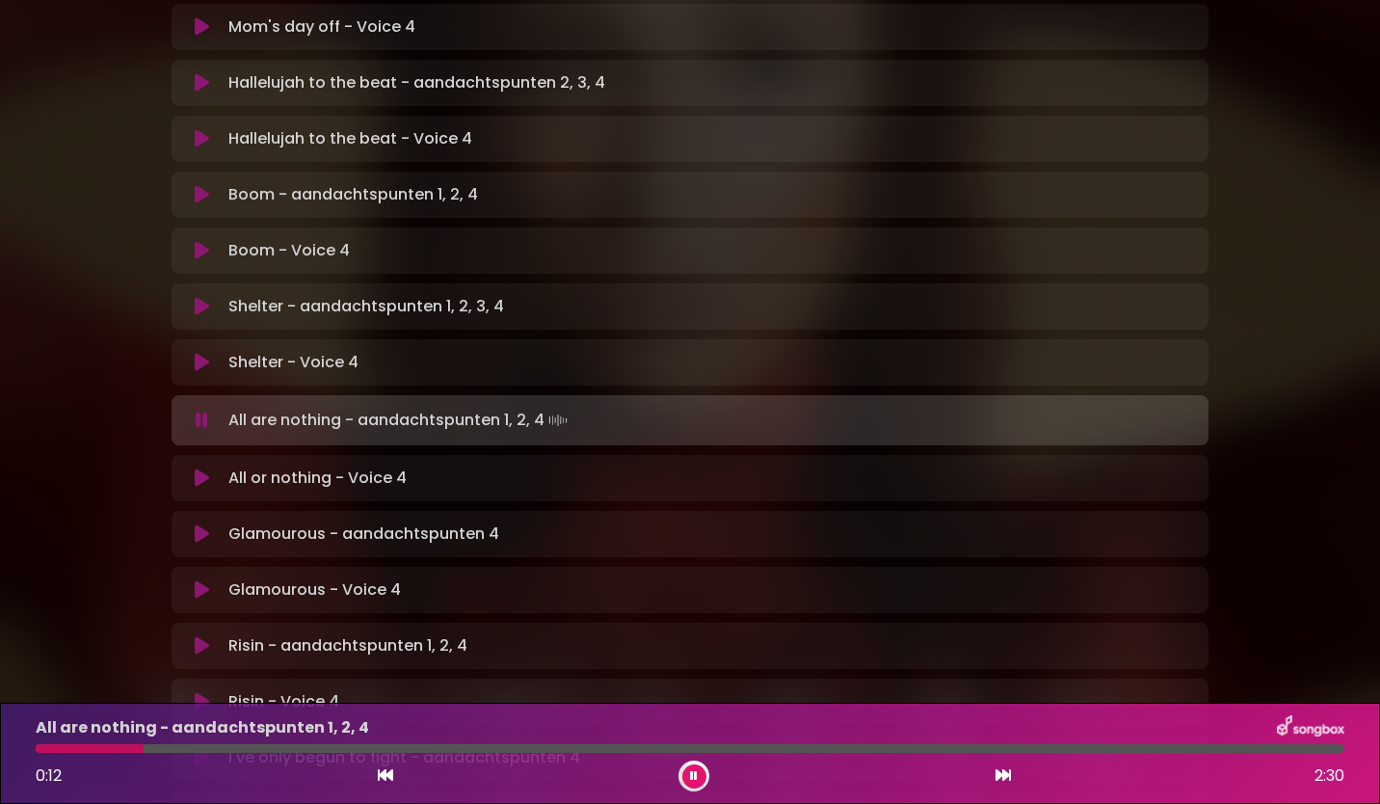
click at [697, 782] on button at bounding box center [694, 776] width 24 height 24
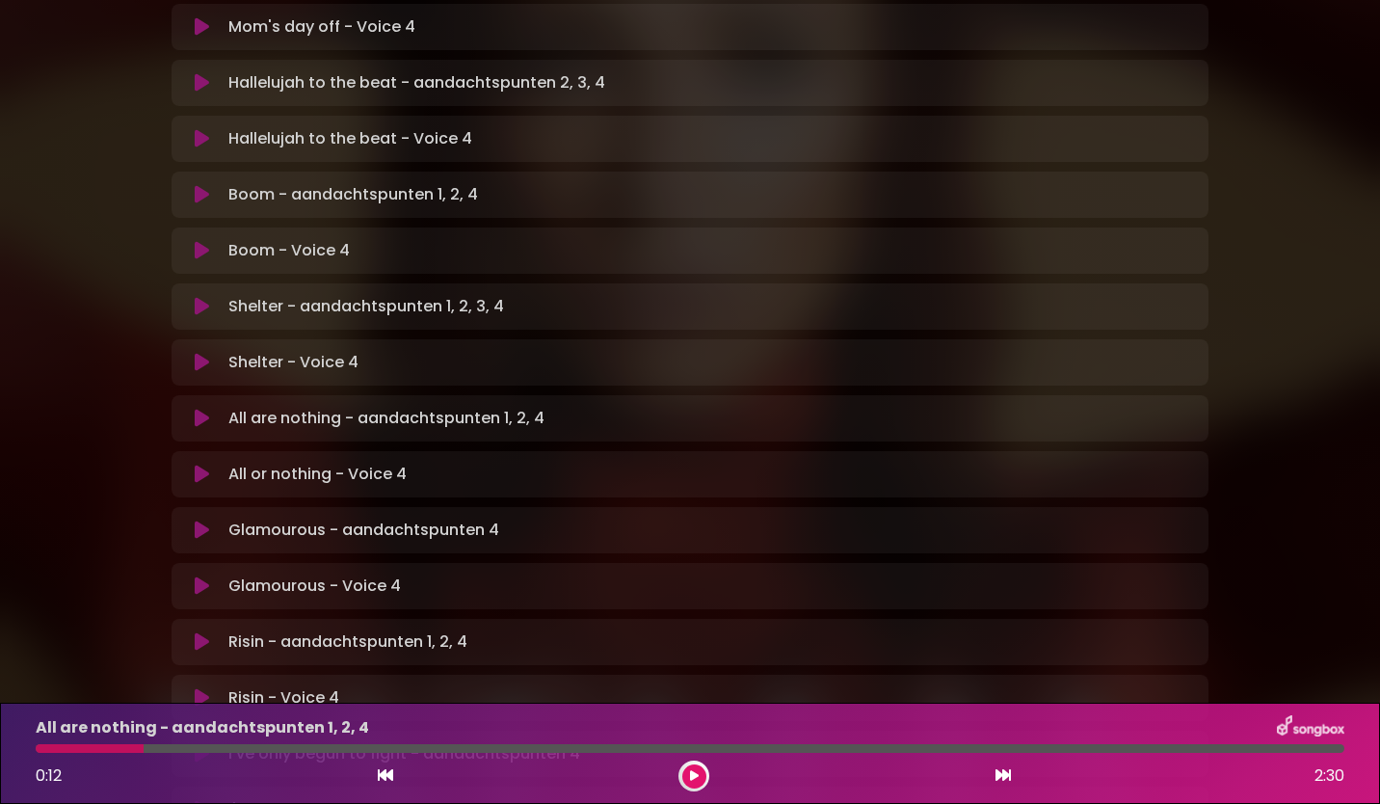
click at [201, 464] on icon at bounding box center [202, 473] width 14 height 19
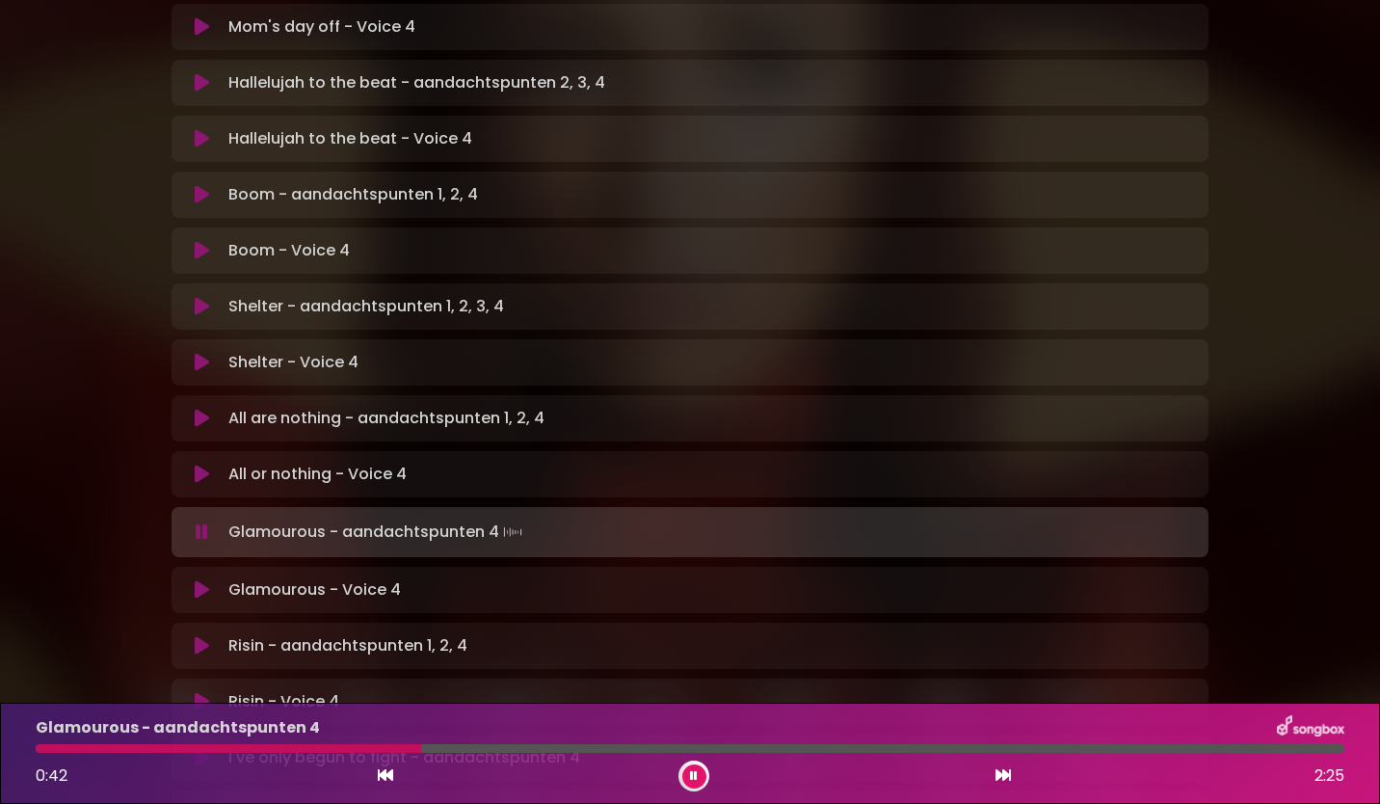
click at [695, 775] on icon at bounding box center [693, 776] width 9 height 13
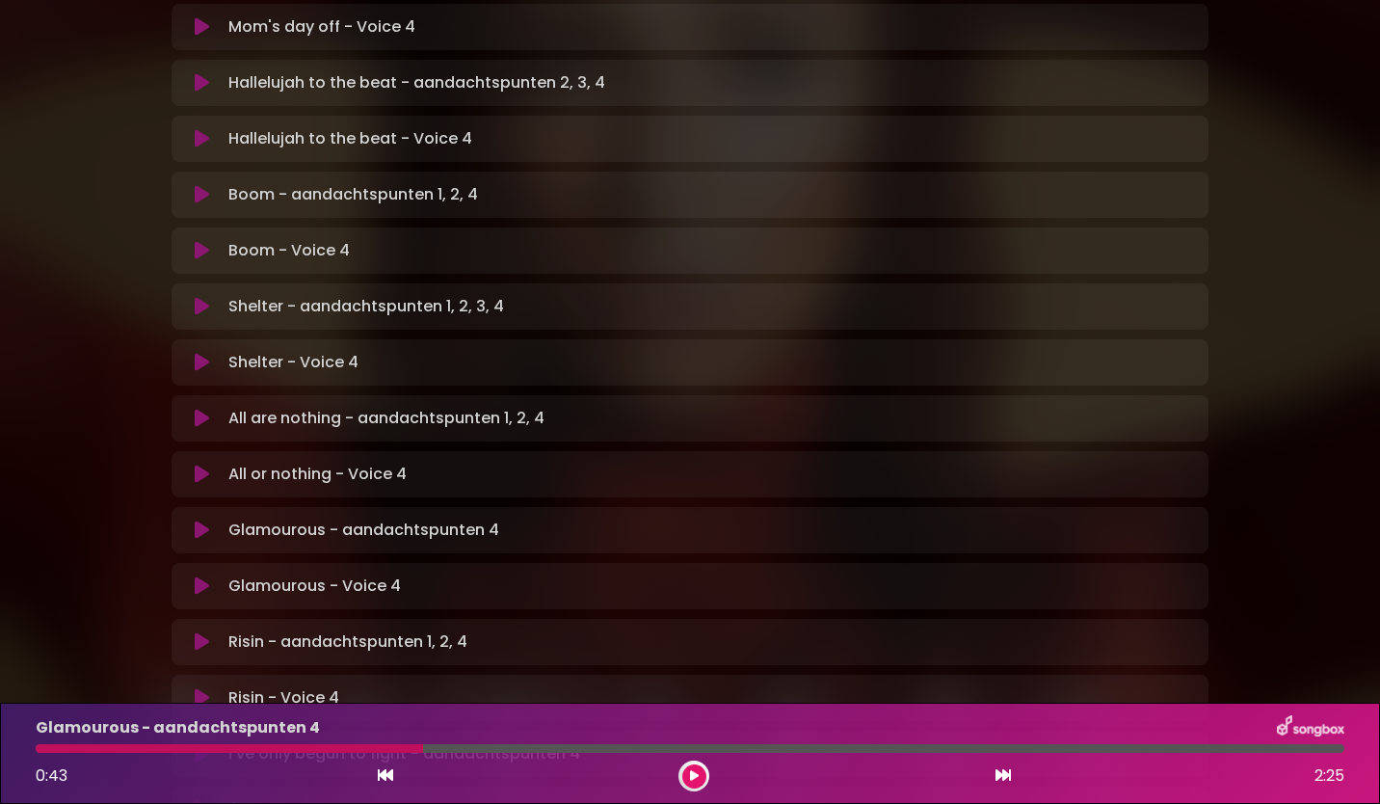
click at [202, 520] on icon at bounding box center [202, 529] width 14 height 19
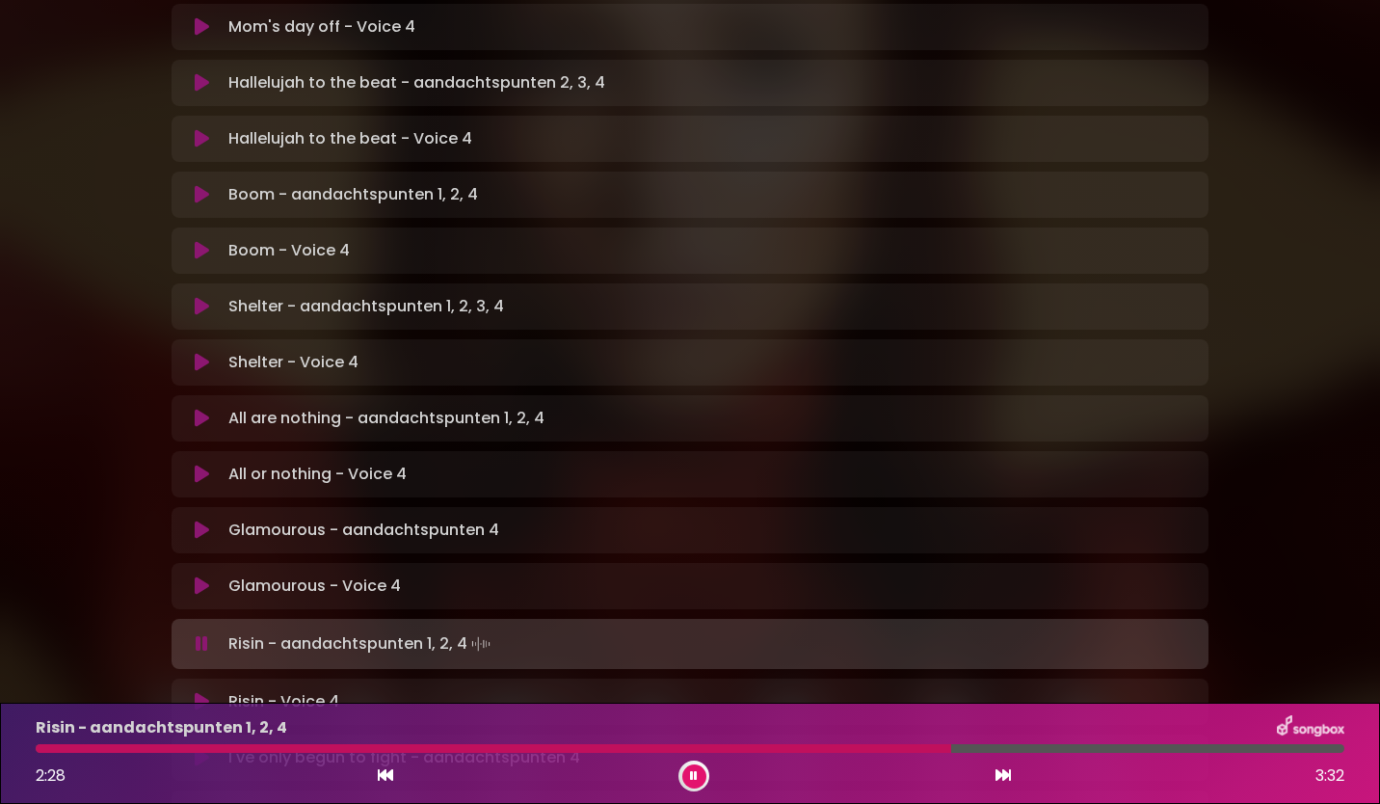
click at [1037, 749] on div at bounding box center [690, 748] width 1309 height 9
click at [1082, 748] on div at bounding box center [690, 748] width 1309 height 9
click at [1121, 752] on div at bounding box center [690, 748] width 1309 height 9
click at [715, 772] on div "2:59 3:32" at bounding box center [690, 775] width 1332 height 31
click at [1191, 745] on div at bounding box center [690, 748] width 1309 height 9
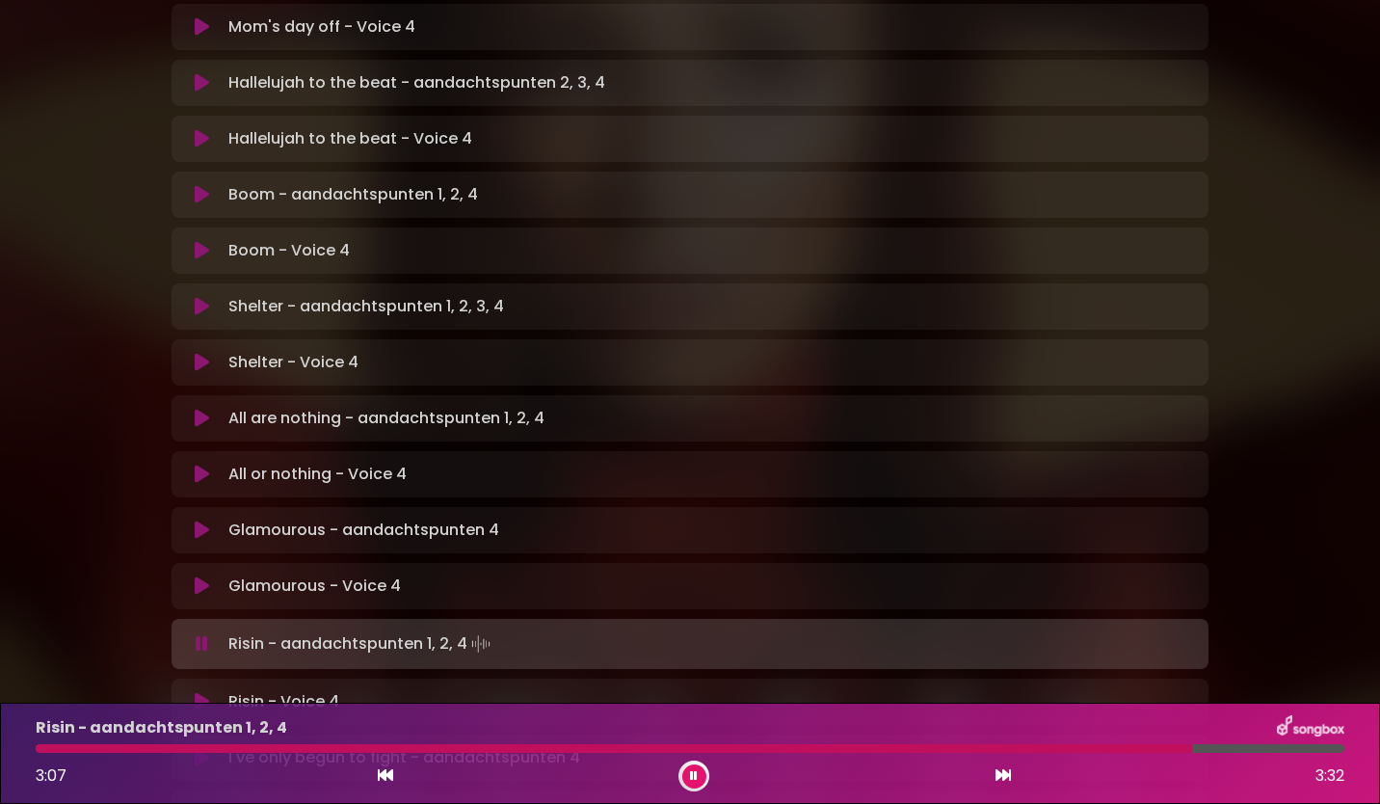
click at [1191, 745] on div at bounding box center [614, 748] width 1156 height 9
click at [199, 634] on icon at bounding box center [202, 643] width 13 height 19
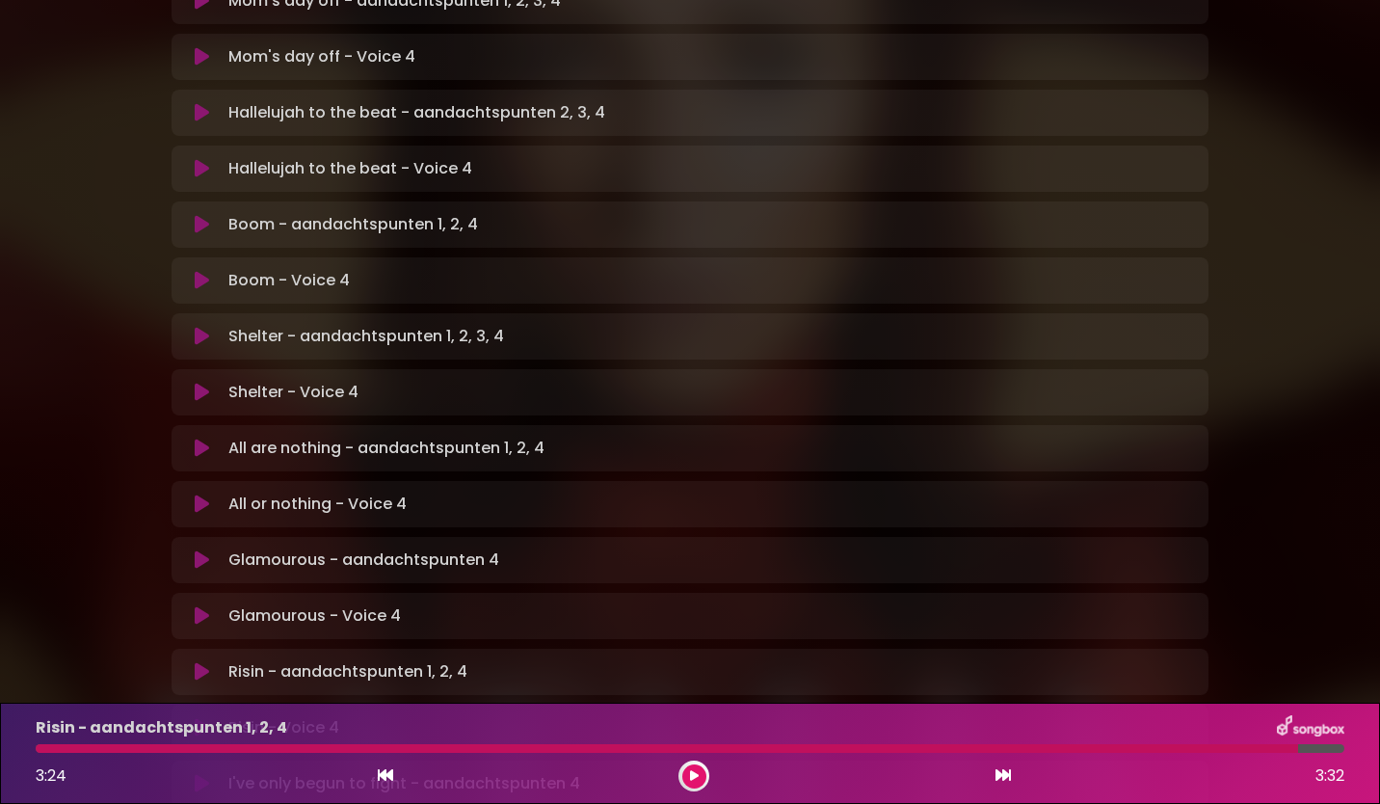
scroll to position [925, 0]
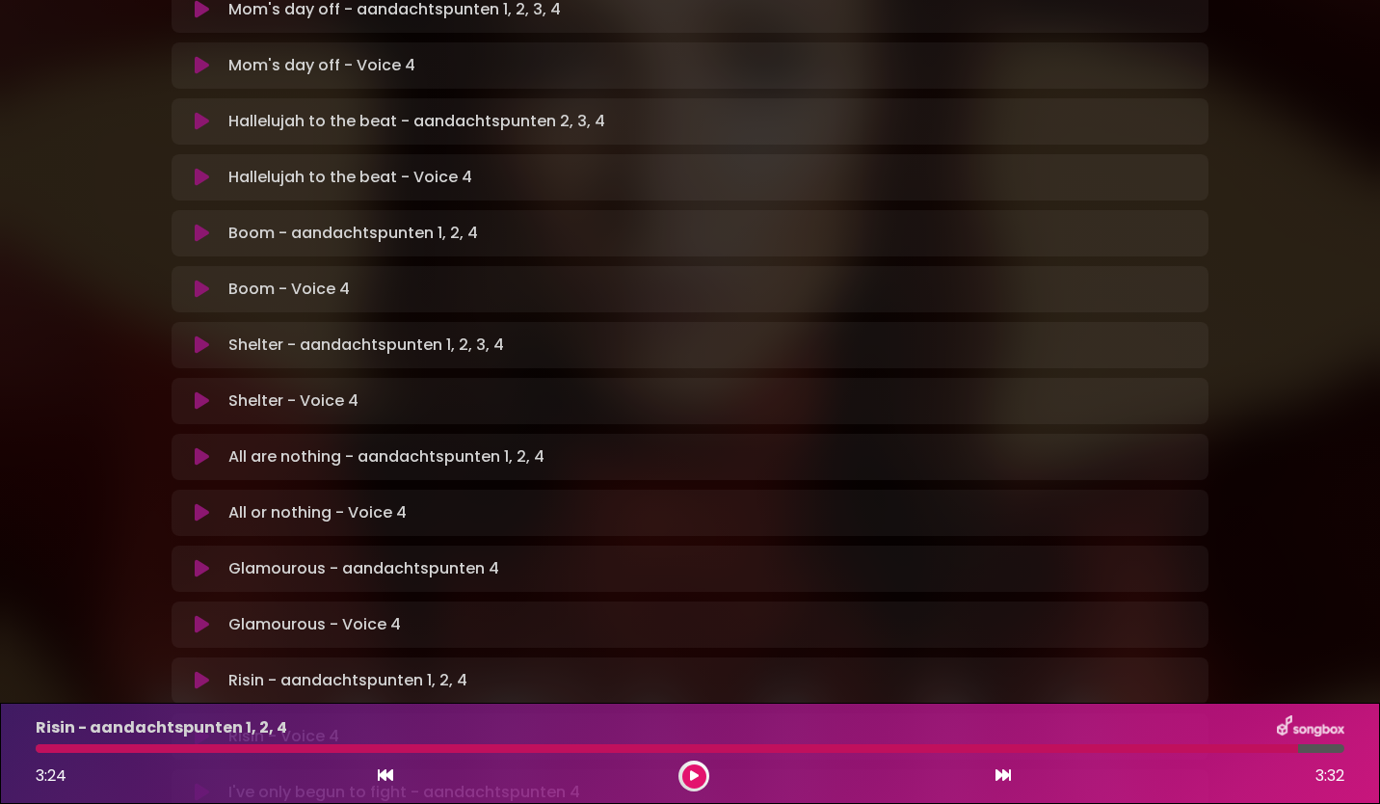
click at [1337, 585] on div "[PERSON_NAME] in [GEOGRAPHIC_DATA] | [GEOGRAPHIC_DATA] 1 - [GEOGRAPHIC_DATA] - …" at bounding box center [690, 1] width 1380 height 1806
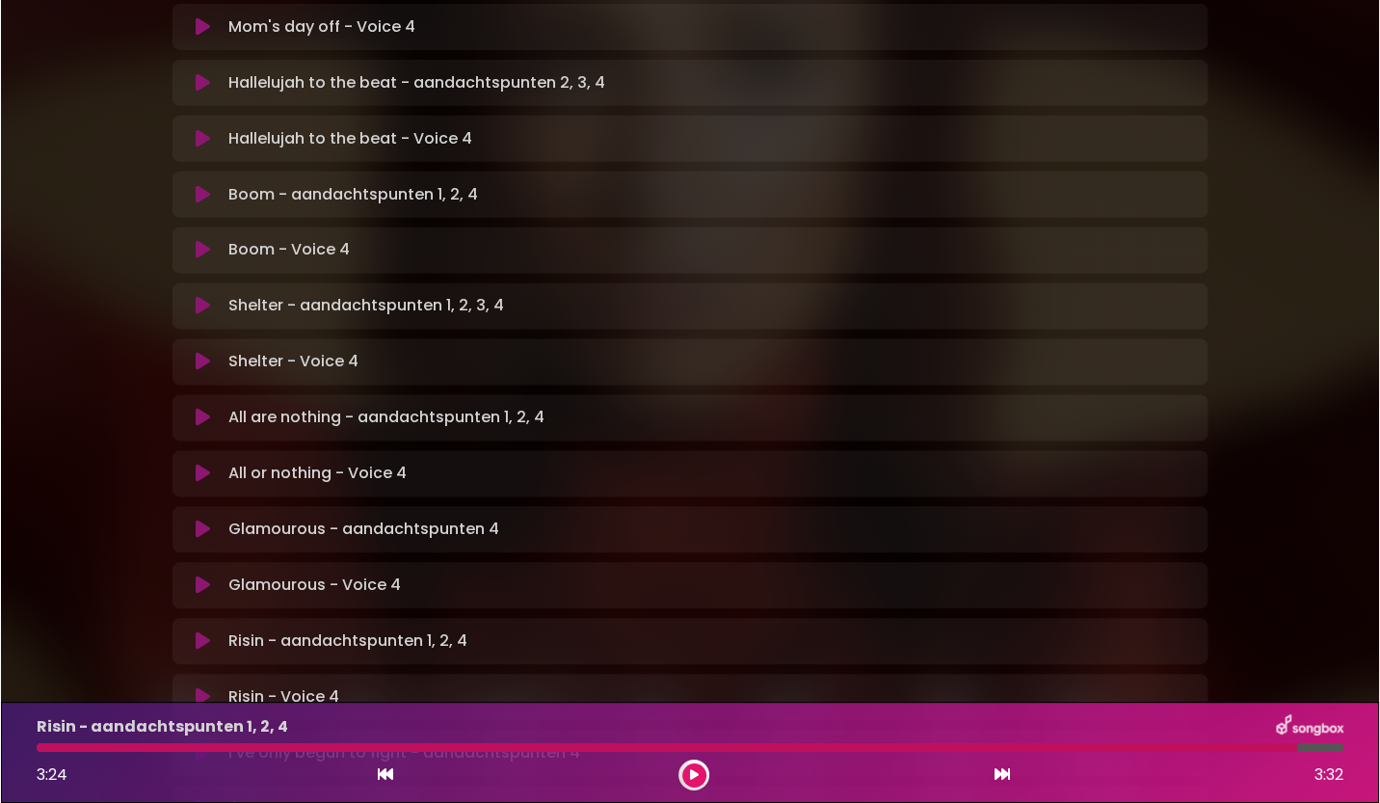
scroll to position [1079, 0]
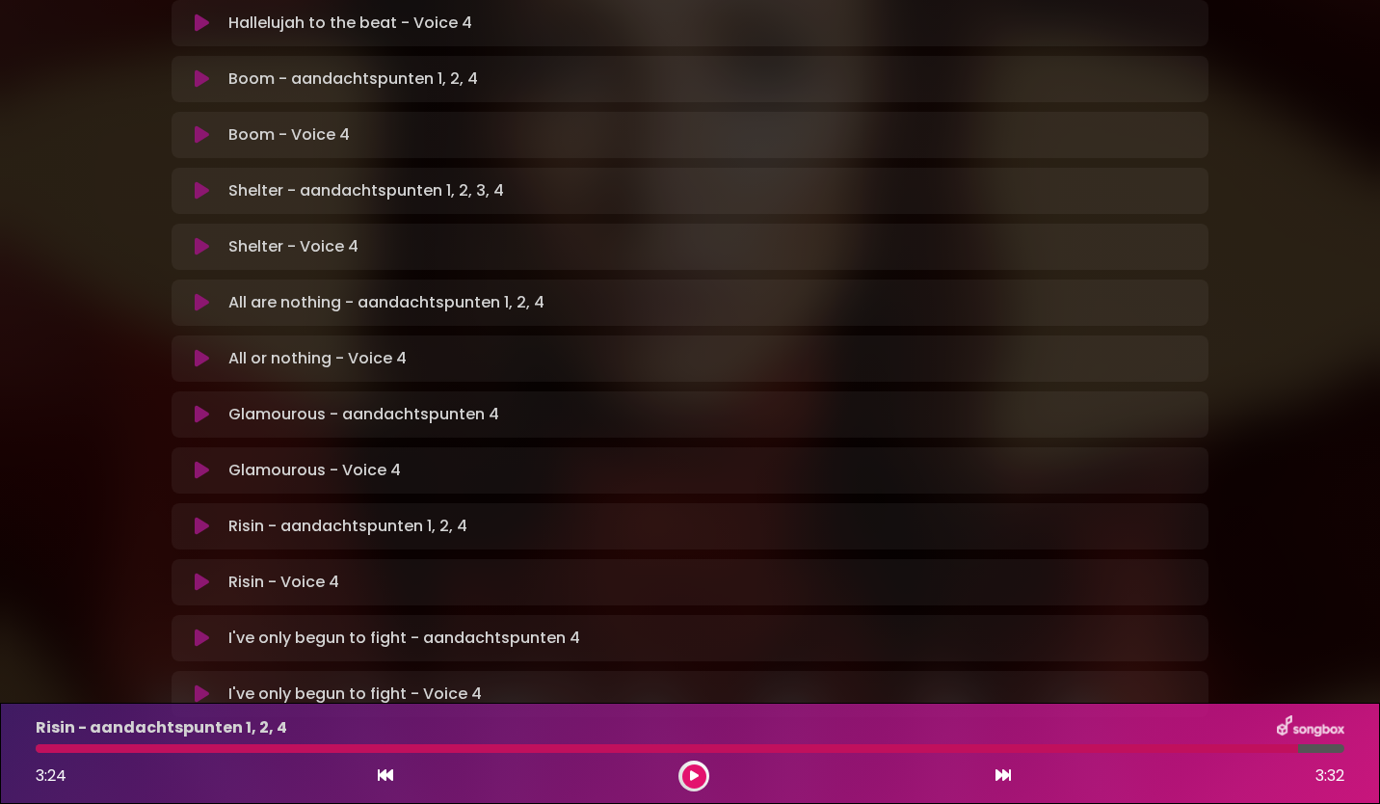
click at [207, 572] on icon at bounding box center [202, 581] width 14 height 19
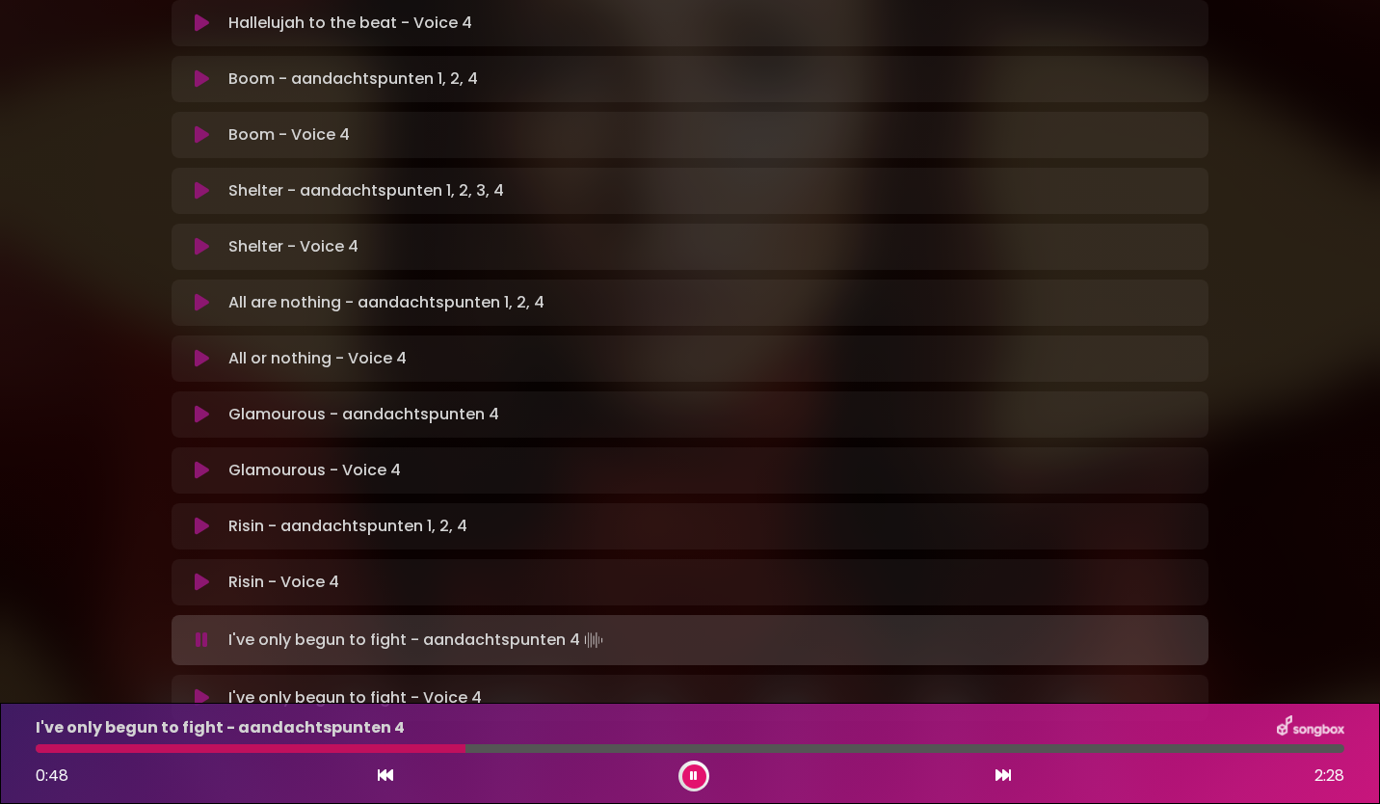
click at [696, 773] on icon at bounding box center [694, 775] width 10 height 13
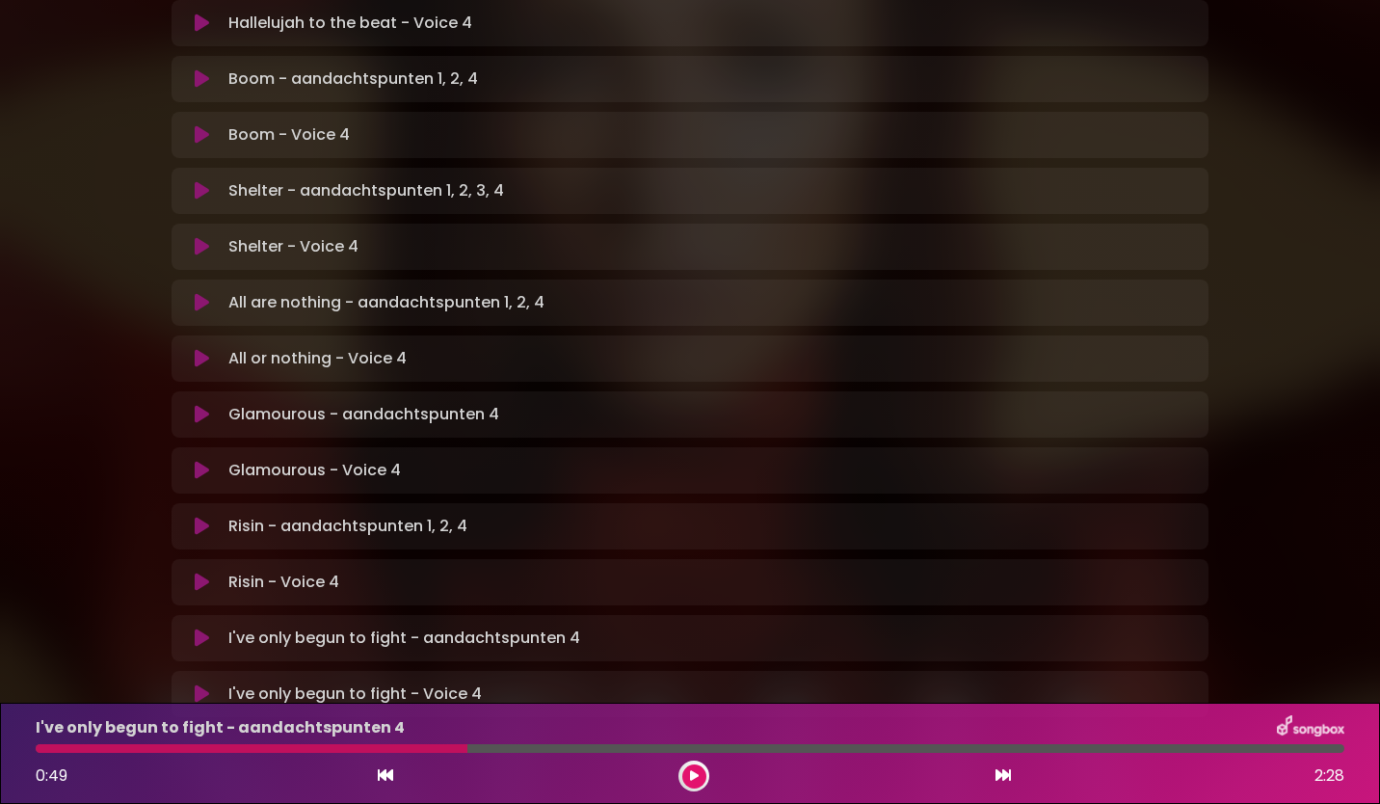
click at [212, 684] on button at bounding box center [202, 693] width 38 height 19
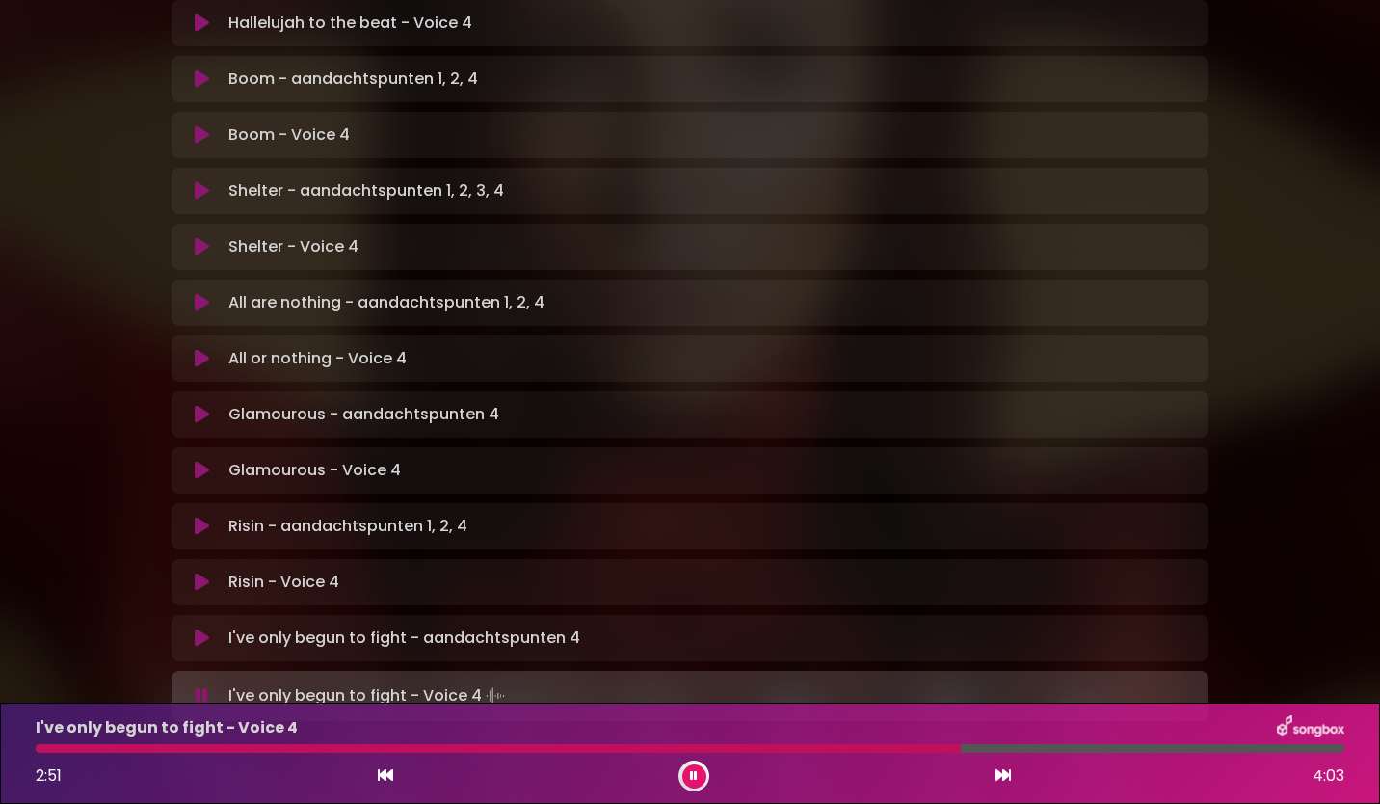
click at [799, 751] on div at bounding box center [498, 748] width 925 height 9
